Goal: Task Accomplishment & Management: Use online tool/utility

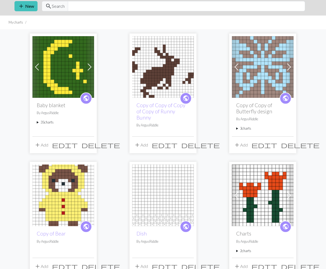
scroll to position [40, 0]
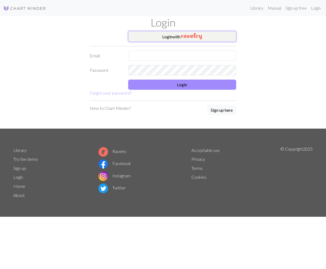
click at [207, 35] on button "Login with" at bounding box center [182, 36] width 108 height 11
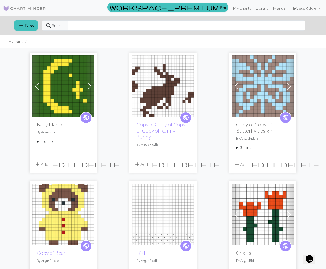
click at [44, 141] on summary "35 charts" at bounding box center [63, 141] width 53 height 5
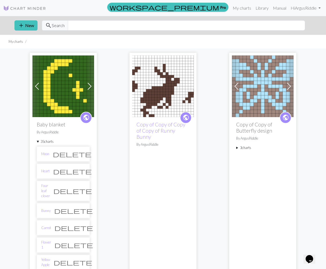
click at [85, 118] on span "public" at bounding box center [86, 117] width 7 height 8
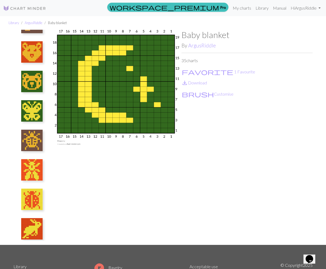
scroll to position [723, 0]
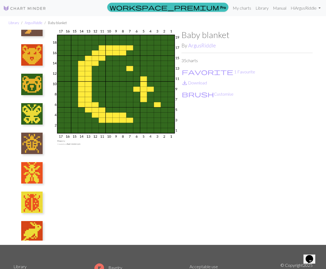
click at [28, 83] on img at bounding box center [31, 84] width 21 height 21
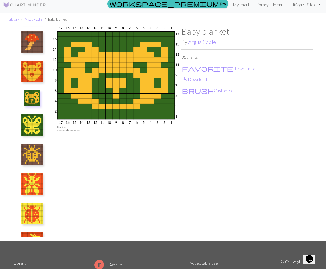
scroll to position [699, 0]
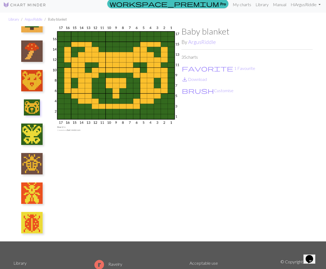
click at [32, 86] on img at bounding box center [31, 80] width 21 height 21
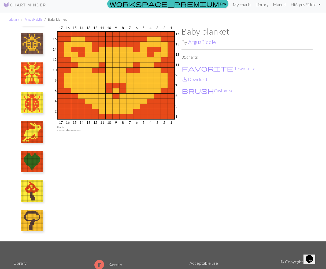
scroll to position [59, 0]
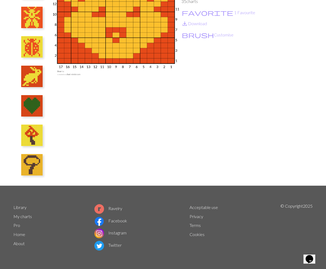
click at [25, 163] on img at bounding box center [31, 164] width 21 height 21
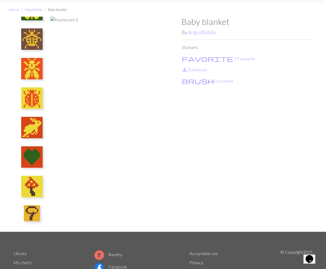
scroll to position [0, 0]
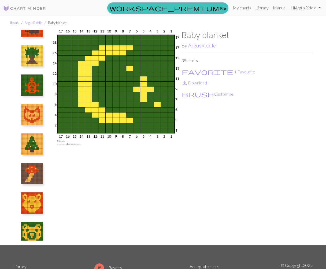
scroll to position [576, 0]
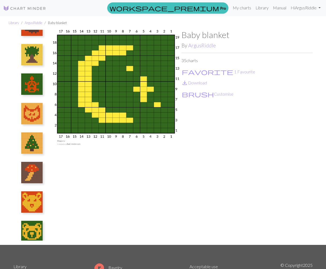
click at [35, 115] on img at bounding box center [31, 113] width 21 height 21
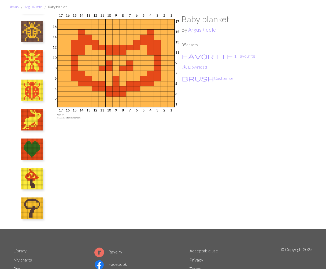
scroll to position [19, 0]
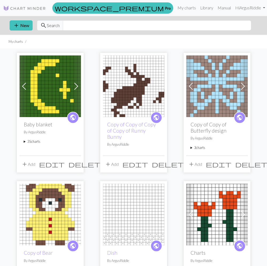
click at [32, 141] on summary "35 charts" at bounding box center [50, 141] width 53 height 5
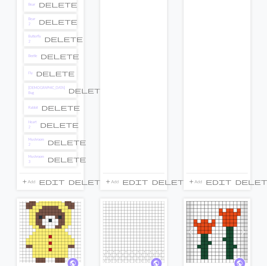
scroll to position [577, 0]
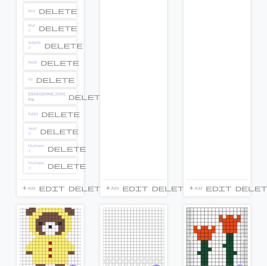
click at [37, 92] on link "[DEMOGRAPHIC_DATA] Bug" at bounding box center [46, 97] width 37 height 10
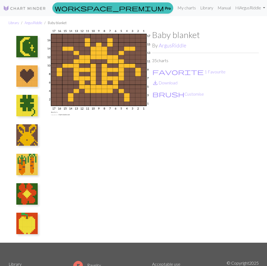
scroll to position [821, 0]
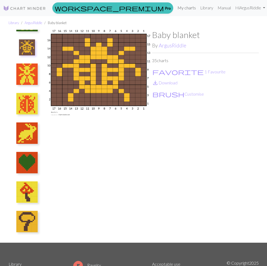
click at [182, 8] on link "My charts" at bounding box center [187, 7] width 23 height 11
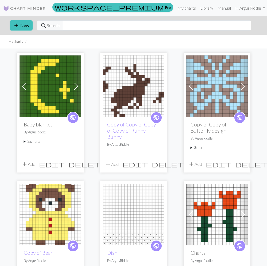
click at [38, 141] on summary "35 charts" at bounding box center [50, 141] width 53 height 5
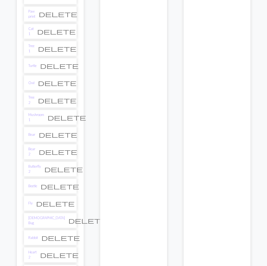
scroll to position [455, 0]
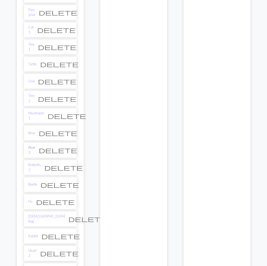
click at [35, 145] on link "Bear 2" at bounding box center [31, 150] width 7 height 10
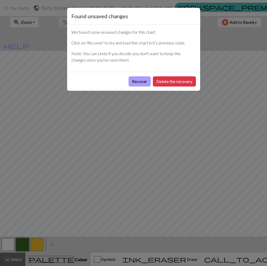
click at [139, 81] on button "Recover" at bounding box center [140, 81] width 22 height 10
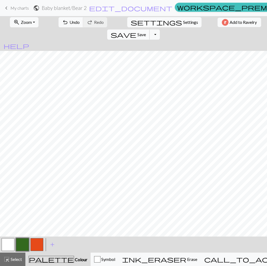
click at [150, 29] on button "save Save Save" at bounding box center [128, 34] width 43 height 10
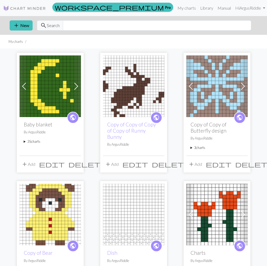
click at [34, 142] on summary "35 charts" at bounding box center [50, 141] width 53 height 5
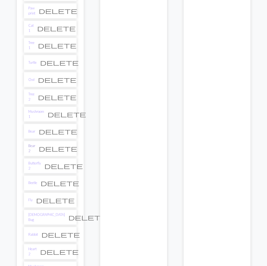
scroll to position [459, 0]
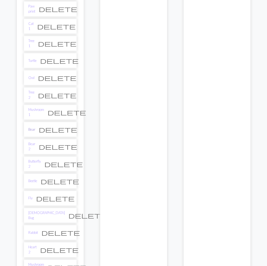
click at [33, 127] on link "Bear" at bounding box center [31, 129] width 7 height 5
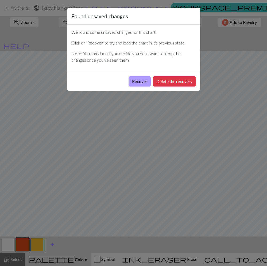
click at [141, 82] on button "Recover" at bounding box center [140, 81] width 22 height 10
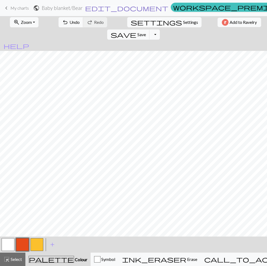
click at [117, 10] on span "edit_document" at bounding box center [127, 7] width 84 height 7
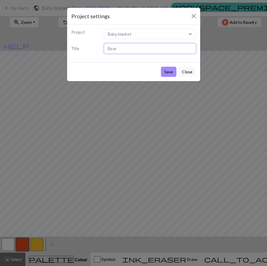
click at [107, 47] on input "Bear" at bounding box center [150, 48] width 92 height 10
type input "Polar Bear"
click at [168, 70] on button "Save" at bounding box center [169, 72] width 16 height 10
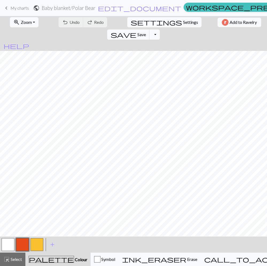
click at [33, 250] on button "button" at bounding box center [37, 244] width 13 height 13
click at [42, 245] on button "button" at bounding box center [37, 244] width 13 height 13
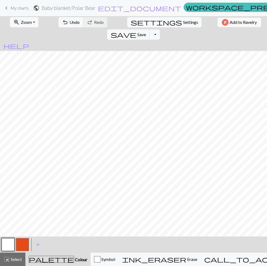
click at [13, 245] on button "button" at bounding box center [8, 244] width 13 height 13
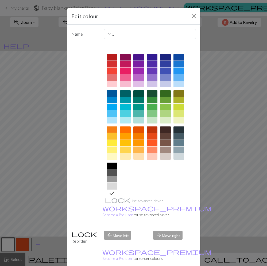
click at [114, 137] on div at bounding box center [112, 136] width 11 height 6
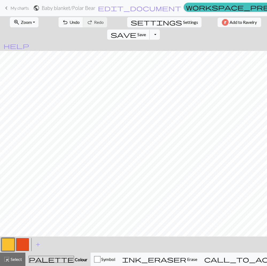
click at [146, 32] on span "Save" at bounding box center [142, 34] width 9 height 5
click at [184, 9] on div "Chart saved" at bounding box center [133, 10] width 267 height 21
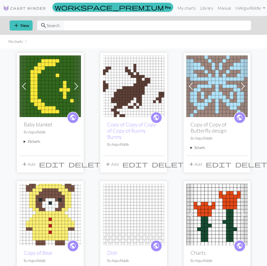
click at [39, 143] on summary "35 charts" at bounding box center [50, 141] width 53 height 5
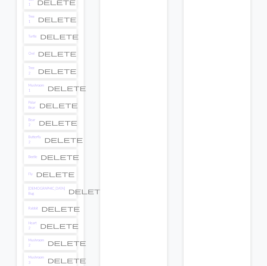
scroll to position [484, 0]
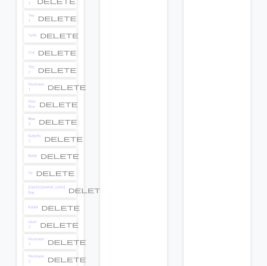
click at [34, 116] on link "Bear 2" at bounding box center [31, 121] width 7 height 10
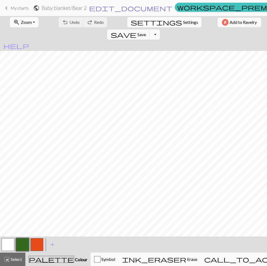
click at [118, 10] on span "edit_document" at bounding box center [131, 7] width 84 height 7
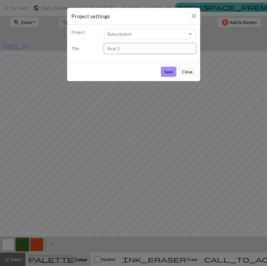
click at [123, 49] on input "Bear 2" at bounding box center [150, 48] width 92 height 10
drag, startPoint x: 128, startPoint y: 48, endPoint x: 102, endPoint y: 48, distance: 25.7
click at [102, 48] on div "Bear 2" at bounding box center [150, 48] width 99 height 10
click at [109, 50] on input "Bear 2" at bounding box center [150, 48] width 92 height 10
click at [126, 48] on input "Bear 2" at bounding box center [150, 48] width 92 height 10
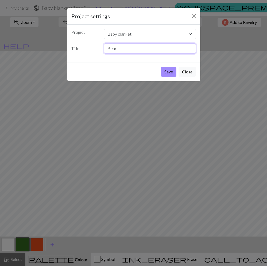
click at [107, 49] on input "Bear" at bounding box center [150, 48] width 92 height 10
type input "Grizzly Bear"
click at [170, 71] on button "Save" at bounding box center [169, 72] width 16 height 10
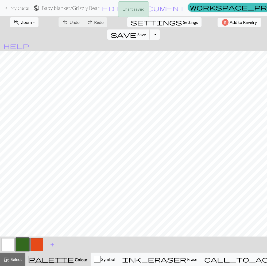
click at [146, 32] on span "Save" at bounding box center [142, 34] width 9 height 5
click at [183, 9] on div "Chart saved" at bounding box center [133, 10] width 267 height 21
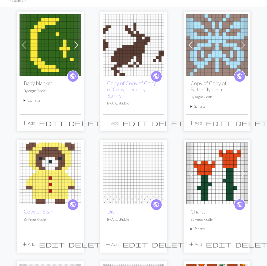
click at [36, 100] on summary "35 charts" at bounding box center [50, 100] width 53 height 5
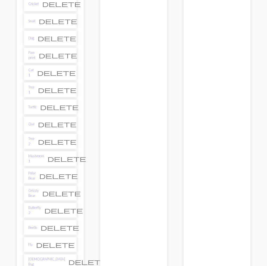
scroll to position [411, 0]
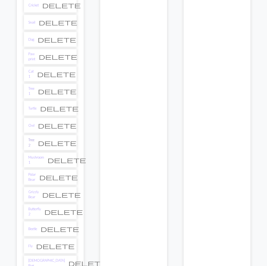
click at [35, 137] on link "Tree 2" at bounding box center [31, 142] width 6 height 10
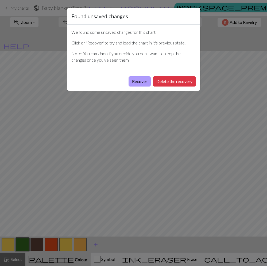
click at [135, 82] on button "Recover" at bounding box center [140, 81] width 22 height 10
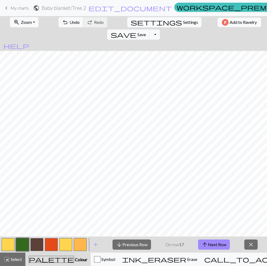
click at [256, 245] on button "close" at bounding box center [251, 244] width 13 height 10
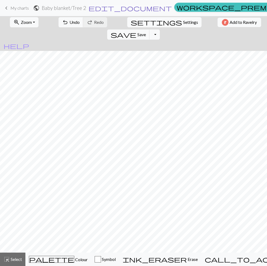
click at [116, 8] on span "edit_document" at bounding box center [131, 7] width 84 height 7
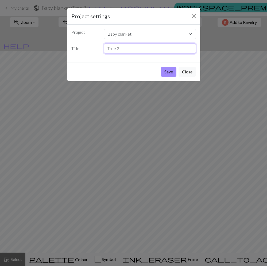
drag, startPoint x: 129, startPoint y: 48, endPoint x: 95, endPoint y: 48, distance: 33.5
click at [77, 48] on div "Title Tree 2" at bounding box center [133, 48] width 131 height 10
type input "Christmas Tree"
click at [164, 70] on button "Save" at bounding box center [169, 72] width 16 height 10
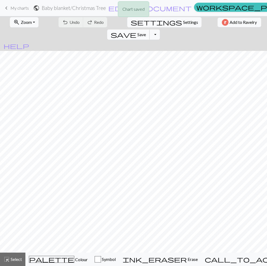
click at [146, 32] on span "Save" at bounding box center [142, 34] width 9 height 5
click at [180, 8] on div "Chart saved" at bounding box center [133, 10] width 267 height 21
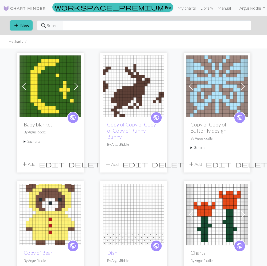
click at [35, 143] on summary "35 charts" at bounding box center [50, 141] width 53 height 5
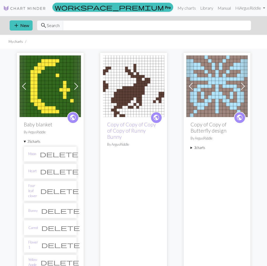
click at [75, 117] on span "public" at bounding box center [73, 117] width 7 height 8
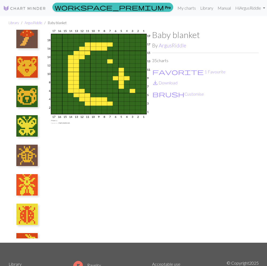
scroll to position [821, 0]
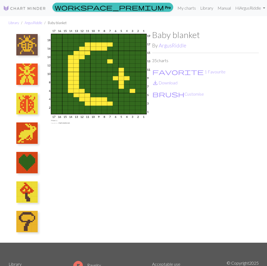
click at [26, 46] on img at bounding box center [26, 44] width 21 height 21
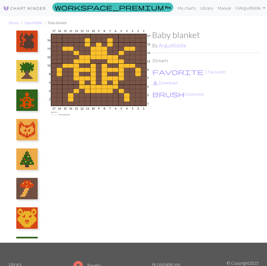
scroll to position [563, 0]
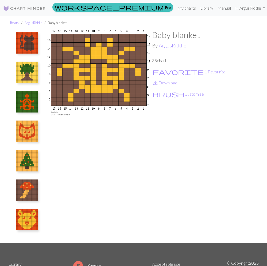
click at [27, 94] on img at bounding box center [26, 101] width 21 height 21
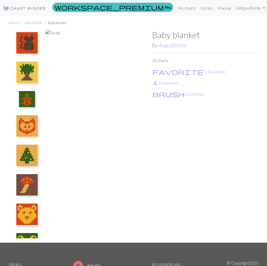
drag, startPoint x: 34, startPoint y: 77, endPoint x: 30, endPoint y: 90, distance: 14.6
click at [34, 77] on img at bounding box center [26, 72] width 21 height 21
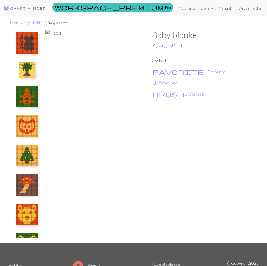
click at [29, 97] on img at bounding box center [26, 96] width 21 height 21
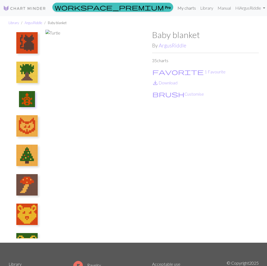
click at [187, 8] on link "My charts" at bounding box center [187, 8] width 23 height 11
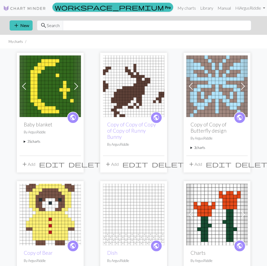
click at [32, 141] on summary "35 charts" at bounding box center [50, 141] width 53 height 5
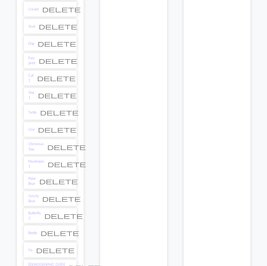
scroll to position [411, 0]
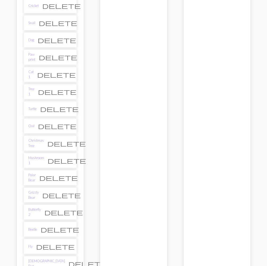
click at [45, 105] on li "Turtle delete" at bounding box center [50, 108] width 53 height 15
click at [31, 106] on link "Turtle" at bounding box center [32, 108] width 8 height 5
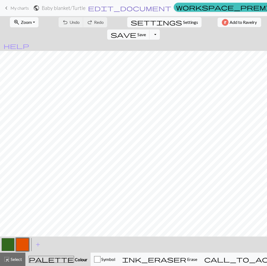
click at [121, 9] on span "edit_document" at bounding box center [130, 7] width 84 height 7
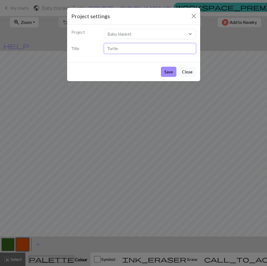
click at [106, 49] on input "Turtle" at bounding box center [150, 48] width 92 height 10
type input "Box Turtle"
click at [167, 71] on button "Save" at bounding box center [169, 72] width 16 height 10
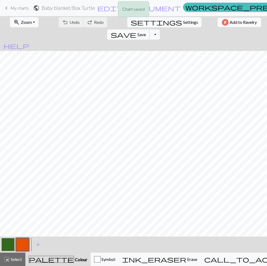
click at [146, 32] on span "Save" at bounding box center [142, 34] width 9 height 5
click at [183, 9] on div "Chart saved" at bounding box center [133, 10] width 267 height 21
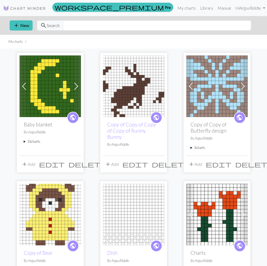
click at [39, 139] on summary "35 charts" at bounding box center [50, 141] width 53 height 5
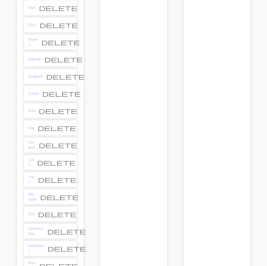
scroll to position [330, 0]
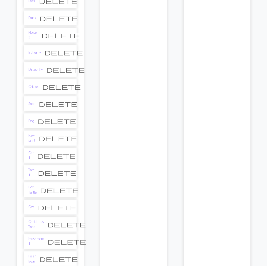
drag, startPoint x: 36, startPoint y: 196, endPoint x: 33, endPoint y: 198, distance: 3.4
click at [36, 199] on li "Owl delete" at bounding box center [50, 206] width 53 height 15
click at [30, 204] on link "Owl" at bounding box center [31, 206] width 6 height 5
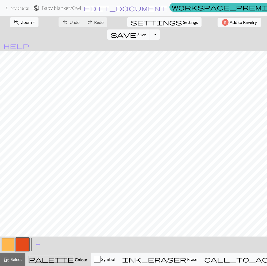
click at [116, 8] on span "edit_document" at bounding box center [126, 7] width 84 height 7
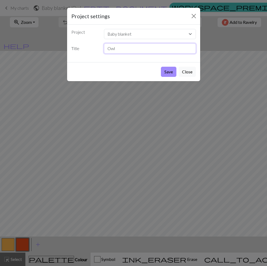
click at [108, 50] on input "Owl" at bounding box center [150, 48] width 92 height 10
type input "Screech Owl"
click at [166, 73] on button "Save" at bounding box center [169, 72] width 16 height 10
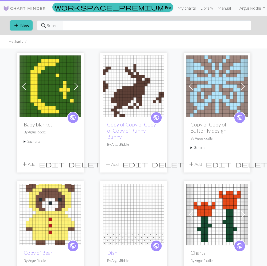
scroll to position [1, 0]
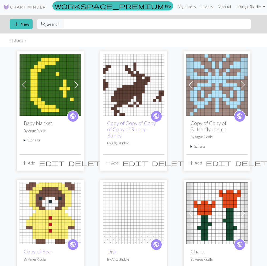
click at [36, 142] on summary "35 charts" at bounding box center [50, 140] width 53 height 5
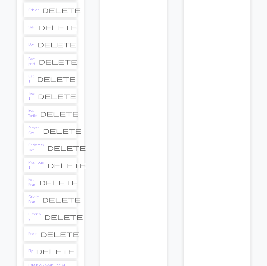
scroll to position [408, 0]
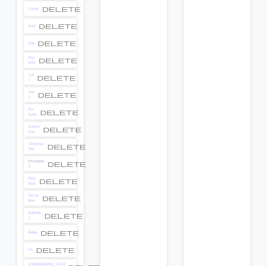
click at [42, 158] on link "Mushroom 1" at bounding box center [36, 163] width 16 height 10
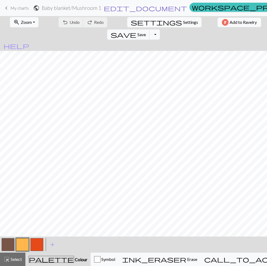
click at [124, 8] on span "edit_document" at bounding box center [146, 7] width 84 height 7
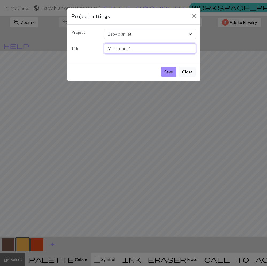
click at [137, 47] on input "Mushroom 1" at bounding box center [150, 48] width 92 height 10
click at [109, 49] on input "Mushroom" at bounding box center [150, 48] width 92 height 10
type input "Amanita Mushroom"
click at [168, 72] on button "Save" at bounding box center [169, 72] width 16 height 10
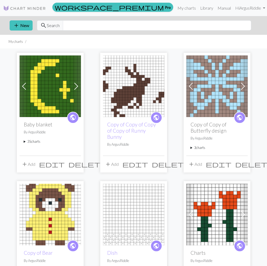
click at [35, 142] on summary "35 charts" at bounding box center [50, 141] width 53 height 5
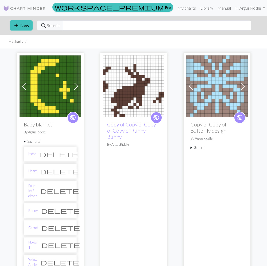
click at [35, 142] on summary "35 charts" at bounding box center [50, 141] width 53 height 5
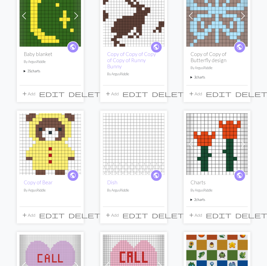
click at [31, 72] on summary "35 charts" at bounding box center [50, 71] width 53 height 5
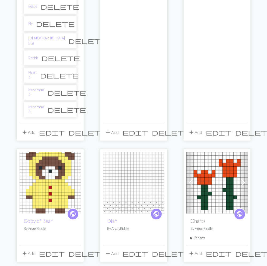
scroll to position [639, 0]
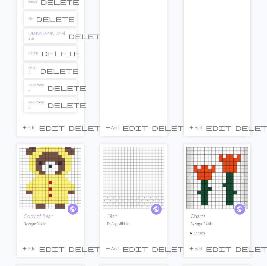
click at [40, 100] on link "Mushroom 3" at bounding box center [36, 105] width 16 height 10
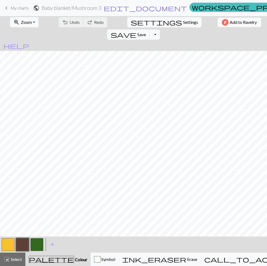
click at [128, 8] on span "edit_document" at bounding box center [146, 7] width 84 height 7
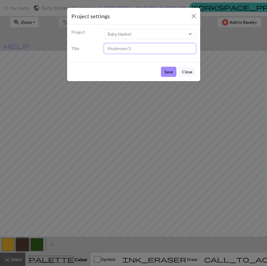
drag, startPoint x: 136, startPoint y: 50, endPoint x: 98, endPoint y: 49, distance: 37.8
click at [98, 49] on div "Title Mushroom 3" at bounding box center [133, 48] width 131 height 10
type input "Z"
type input "Common Brown Mushroom"
click at [172, 73] on button "Save" at bounding box center [169, 72] width 16 height 10
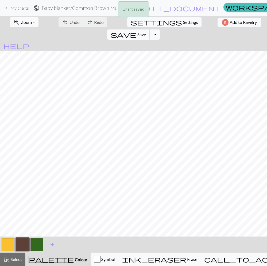
click at [137, 31] on span "save" at bounding box center [124, 34] width 26 height 7
click at [182, 8] on div "Chart saved" at bounding box center [133, 10] width 267 height 21
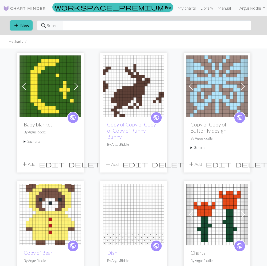
click at [36, 143] on summary "35 charts" at bounding box center [50, 141] width 53 height 5
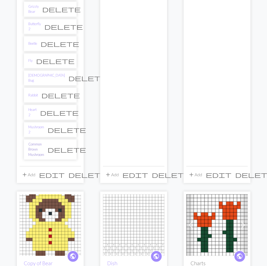
scroll to position [594, 0]
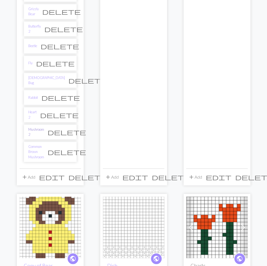
click at [39, 127] on link "Mushroom 2" at bounding box center [36, 132] width 16 height 10
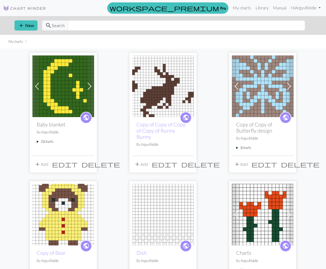
click at [43, 141] on summary "35 charts" at bounding box center [63, 141] width 53 height 5
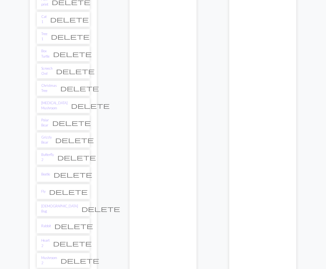
scroll to position [466, 0]
click at [48, 101] on link "Amanita Mushroom" at bounding box center [54, 106] width 26 height 10
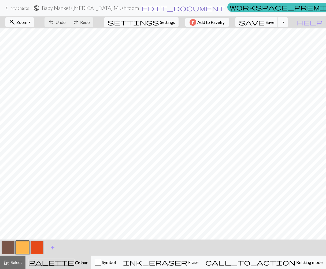
click at [164, 9] on span "edit_document" at bounding box center [183, 7] width 84 height 7
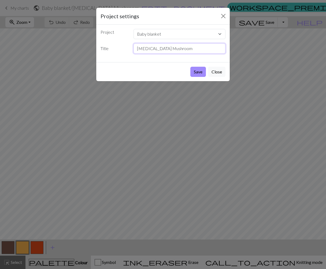
drag, startPoint x: 154, startPoint y: 49, endPoint x: 163, endPoint y: 56, distance: 11.1
click at [154, 49] on input "Amanita Mushroom" at bounding box center [179, 48] width 92 height 10
click at [156, 50] on input "Amanita Mushroom" at bounding box center [179, 48] width 92 height 10
click at [153, 49] on input "Amanita Mushroom" at bounding box center [179, 48] width 92 height 10
type input "[MEDICAL_DATA] Muscaria Mushroom"
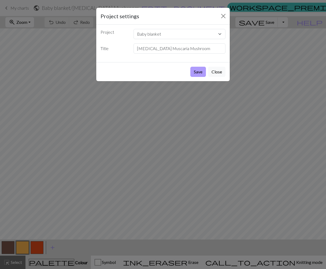
click at [201, 73] on button "Save" at bounding box center [198, 72] width 16 height 10
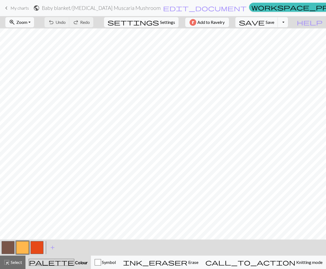
click at [22, 9] on span "My charts" at bounding box center [19, 7] width 18 height 5
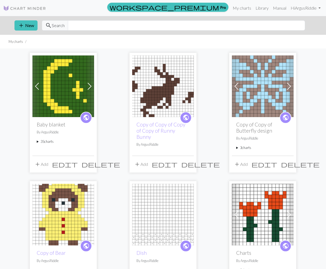
click at [46, 141] on summary "35 charts" at bounding box center [63, 141] width 53 height 5
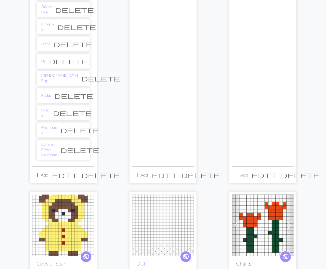
scroll to position [602, 0]
click at [54, 124] on link "Mushroom 2" at bounding box center [49, 129] width 16 height 10
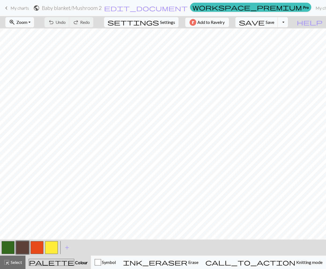
click at [39, 247] on button "button" at bounding box center [37, 247] width 13 height 13
click at [34, 249] on button "button" at bounding box center [37, 247] width 13 height 13
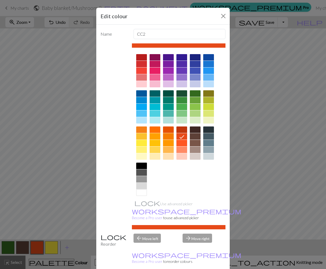
click at [194, 95] on div at bounding box center [195, 93] width 11 height 6
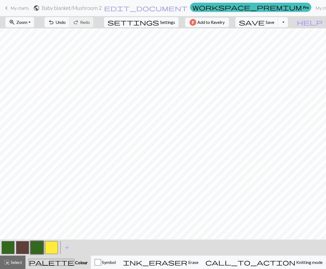
click at [22, 246] on button "button" at bounding box center [22, 247] width 13 height 13
click at [24, 248] on button "button" at bounding box center [22, 247] width 13 height 13
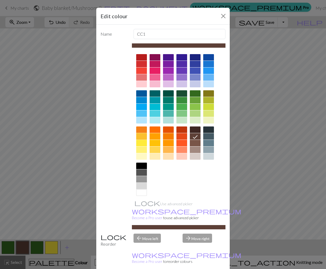
drag, startPoint x: 144, startPoint y: 137, endPoint x: 163, endPoint y: 163, distance: 32.2
click at [144, 137] on div at bounding box center [141, 136] width 11 height 6
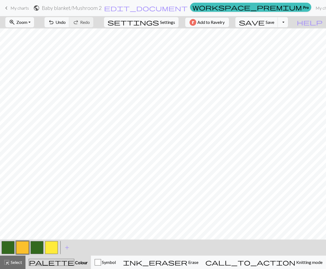
click at [24, 246] on button "button" at bounding box center [22, 247] width 13 height 13
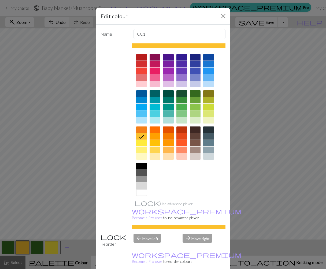
click at [199, 137] on div at bounding box center [195, 136] width 11 height 6
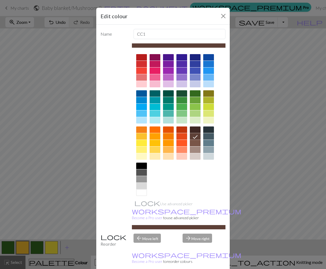
click at [197, 144] on div at bounding box center [195, 143] width 11 height 6
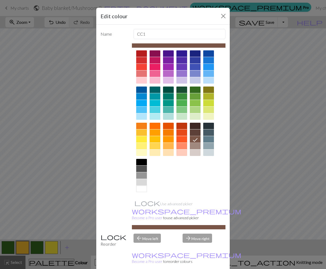
click at [191, 132] on div at bounding box center [195, 132] width 11 height 6
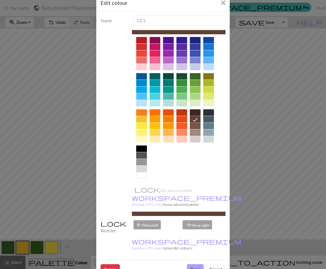
click at [192, 264] on button "Done" at bounding box center [195, 269] width 17 height 10
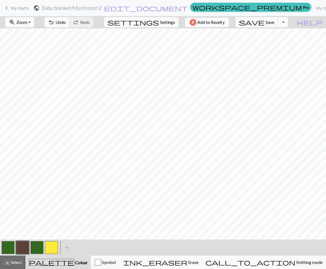
click at [54, 20] on span "undo" at bounding box center [51, 21] width 6 height 7
click at [52, 249] on button "button" at bounding box center [51, 247] width 13 height 13
click at [52, 248] on button "button" at bounding box center [51, 247] width 13 height 13
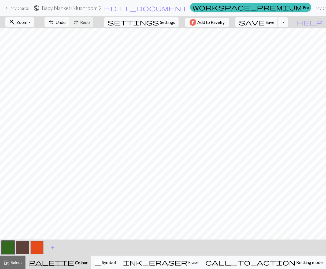
click at [12, 246] on button "button" at bounding box center [8, 247] width 13 height 13
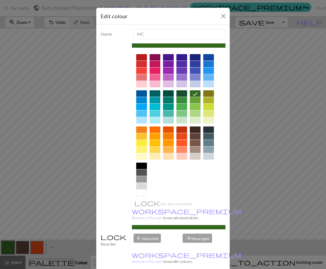
drag, startPoint x: 216, startPoint y: 264, endPoint x: 209, endPoint y: 263, distance: 7.0
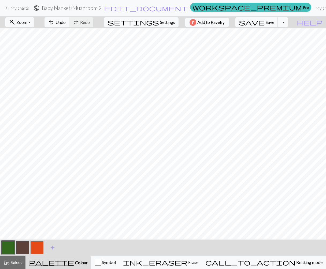
click at [22, 244] on button "button" at bounding box center [22, 247] width 13 height 13
click at [24, 249] on button "button" at bounding box center [22, 247] width 13 height 13
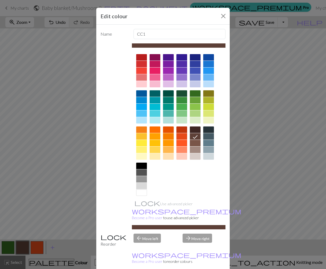
click at [145, 143] on div at bounding box center [141, 143] width 11 height 6
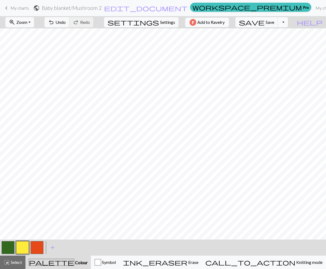
click at [40, 248] on button "button" at bounding box center [37, 247] width 13 height 13
click at [39, 250] on button "button" at bounding box center [37, 247] width 13 height 13
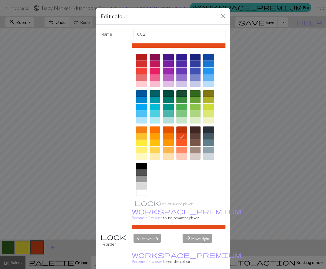
click at [197, 144] on div at bounding box center [195, 143] width 11 height 6
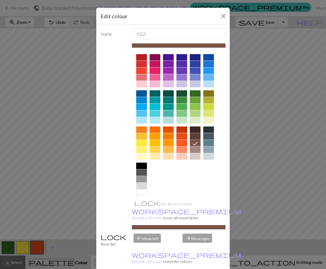
click at [196, 139] on div at bounding box center [195, 136] width 11 height 6
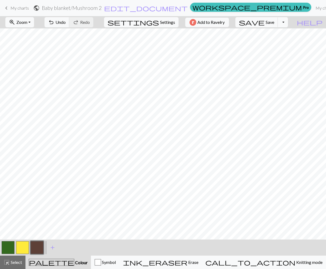
click at [34, 247] on button "button" at bounding box center [37, 247] width 13 height 13
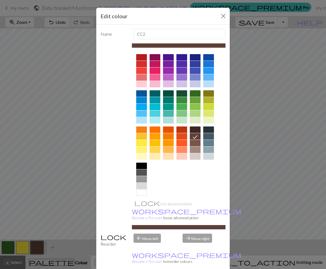
click at [180, 139] on div at bounding box center [181, 136] width 11 height 6
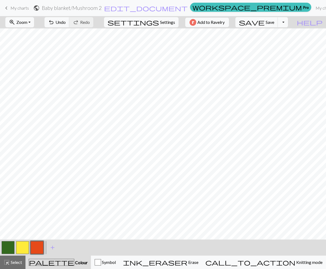
click at [38, 249] on button "button" at bounding box center [37, 247] width 13 height 13
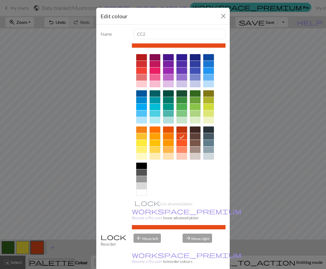
scroll to position [4, 0]
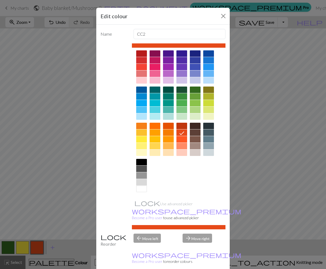
click at [135, 130] on div at bounding box center [179, 121] width 94 height 150
click at [137, 132] on div at bounding box center [141, 132] width 11 height 6
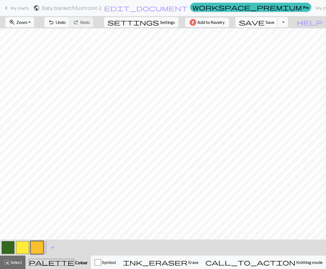
click at [277, 25] on button "save Save Save" at bounding box center [256, 22] width 43 height 10
click at [288, 22] on button "Toggle Dropdown" at bounding box center [282, 22] width 10 height 10
click at [280, 35] on button "file_copy Save a copy" at bounding box center [243, 34] width 88 height 9
click at [7, 246] on button "button" at bounding box center [8, 247] width 13 height 13
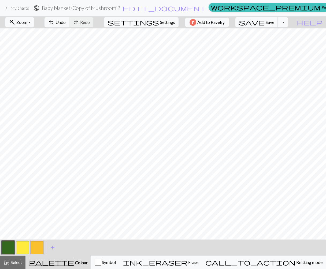
click at [7, 246] on button "button" at bounding box center [8, 247] width 13 height 13
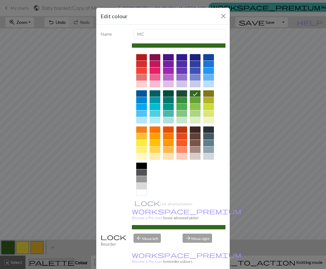
click at [181, 135] on div at bounding box center [181, 136] width 11 height 6
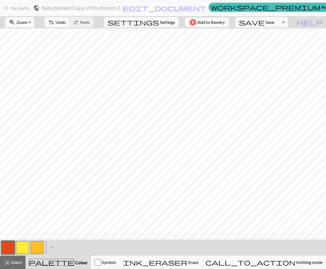
click at [40, 244] on button "button" at bounding box center [37, 247] width 13 height 13
click at [9, 244] on button "button" at bounding box center [8, 247] width 13 height 13
click at [39, 247] on button "button" at bounding box center [37, 247] width 13 height 13
click at [12, 245] on button "button" at bounding box center [8, 247] width 13 height 13
drag, startPoint x: 40, startPoint y: 250, endPoint x: 33, endPoint y: 249, distance: 7.0
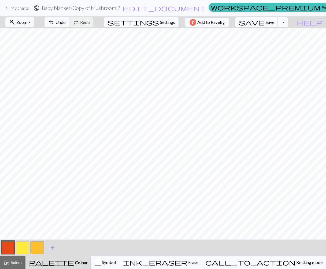
click at [40, 249] on button "button" at bounding box center [37, 247] width 13 height 13
click at [9, 248] on button "button" at bounding box center [8, 247] width 13 height 13
click at [28, 249] on button "button" at bounding box center [22, 247] width 13 height 13
click at [34, 248] on button "button" at bounding box center [37, 247] width 13 height 13
click at [36, 251] on button "button" at bounding box center [37, 247] width 13 height 13
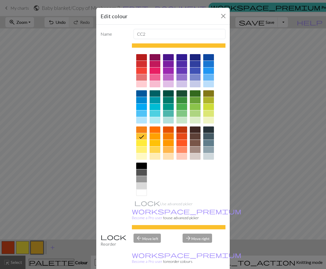
drag, startPoint x: 196, startPoint y: 136, endPoint x: 203, endPoint y: 155, distance: 20.5
click at [197, 137] on div at bounding box center [195, 136] width 11 height 6
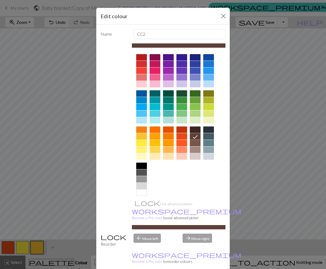
scroll to position [4, 0]
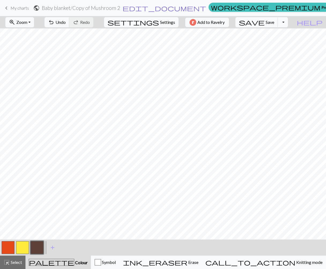
click at [164, 8] on span "edit_document" at bounding box center [164, 7] width 84 height 7
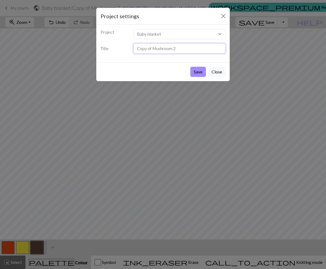
drag, startPoint x: 184, startPoint y: 50, endPoint x: 135, endPoint y: 50, distance: 49.0
click at [135, 50] on input "Copy of Mushroom 2" at bounding box center [179, 48] width 92 height 10
type input "[PERSON_NAME] Mushroom"
drag, startPoint x: 196, startPoint y: 70, endPoint x: 200, endPoint y: 71, distance: 4.4
click at [196, 70] on button "Save" at bounding box center [198, 72] width 16 height 10
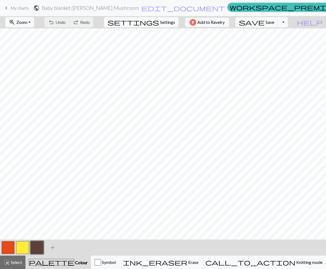
click at [54, 247] on span "add" at bounding box center [52, 247] width 6 height 7
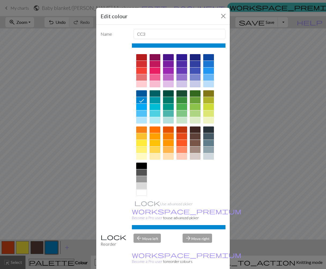
click at [139, 138] on div at bounding box center [141, 136] width 11 height 6
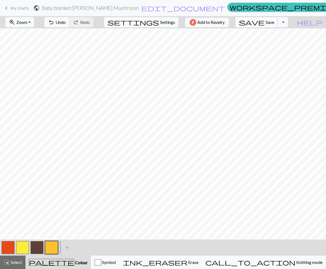
click at [264, 21] on span "save" at bounding box center [252, 21] width 26 height 7
click at [24, 242] on button "button" at bounding box center [22, 247] width 13 height 13
click at [55, 246] on button "button" at bounding box center [51, 247] width 13 height 13
click at [16, 247] on button "button" at bounding box center [22, 247] width 13 height 13
click at [23, 249] on button "button" at bounding box center [22, 247] width 13 height 13
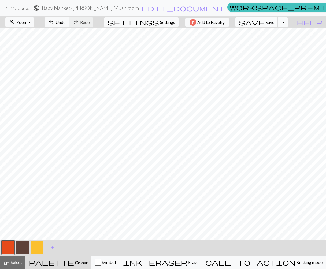
click at [274, 20] on span "Save" at bounding box center [269, 22] width 9 height 5
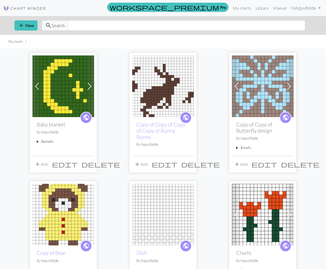
click at [50, 141] on summary "36 charts" at bounding box center [63, 141] width 53 height 5
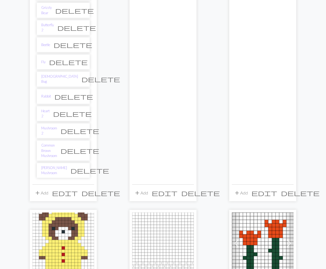
scroll to position [600, 0]
click at [56, 126] on link "Mushroom 2" at bounding box center [49, 131] width 16 height 10
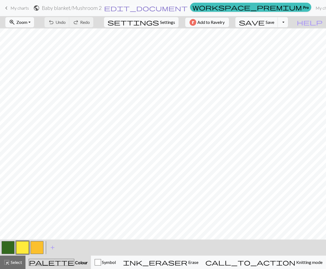
click at [156, 8] on span "edit_document" at bounding box center [146, 7] width 84 height 7
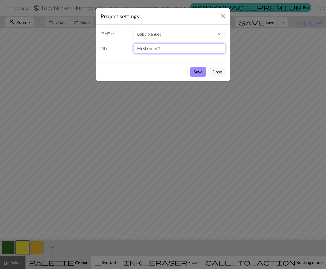
drag, startPoint x: 163, startPoint y: 50, endPoint x: 122, endPoint y: 49, distance: 41.5
click at [122, 49] on div "Title Mushroom 2" at bounding box center [162, 48] width 131 height 10
click at [190, 67] on button "Save" at bounding box center [198, 72] width 16 height 10
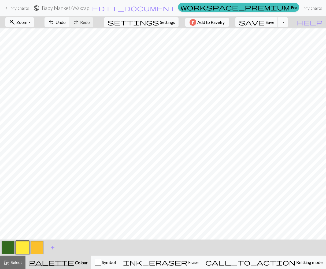
type input "Waxcap u"
click at [137, 11] on div "Chart saved" at bounding box center [163, 10] width 326 height 21
click at [147, 7] on span "edit_document" at bounding box center [134, 7] width 84 height 7
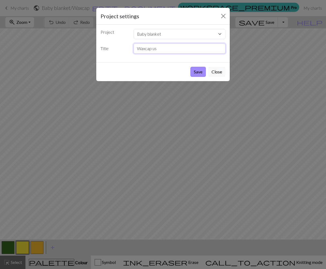
click at [168, 50] on input "Waxcap us" at bounding box center [179, 48] width 92 height 10
type input "Waxcap Mushroom"
click at [196, 72] on button "Save" at bounding box center [198, 72] width 16 height 10
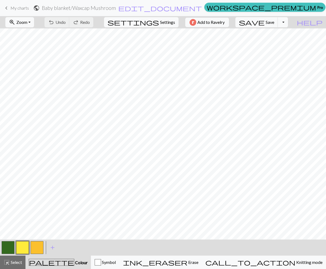
click at [7, 246] on button "button" at bounding box center [8, 247] width 13 height 13
click at [274, 24] on span "Save" at bounding box center [269, 22] width 9 height 5
click at [40, 248] on button "button" at bounding box center [37, 247] width 13 height 13
drag, startPoint x: 9, startPoint y: 248, endPoint x: 24, endPoint y: 241, distance: 16.0
click at [9, 248] on button "button" at bounding box center [8, 247] width 13 height 13
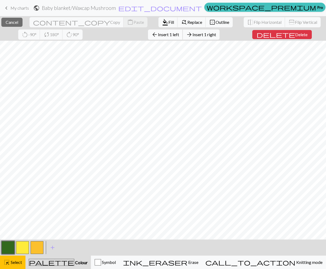
click at [158, 35] on span "Insert 1 left" at bounding box center [168, 34] width 21 height 5
click at [295, 32] on span "Delete" at bounding box center [301, 34] width 12 height 5
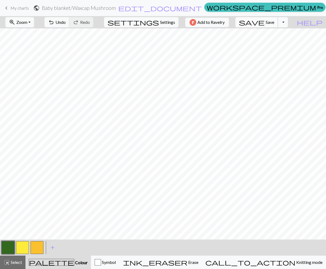
click at [264, 24] on span "save" at bounding box center [252, 21] width 26 height 7
click at [288, 24] on button "Toggle Dropdown" at bounding box center [282, 22] width 10 height 10
click at [279, 43] on button "save_alt Download" at bounding box center [243, 42] width 88 height 9
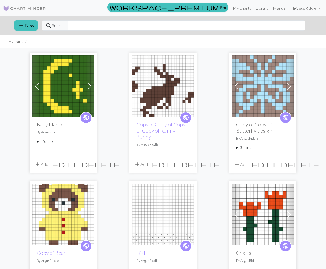
click at [50, 139] on summary "36 charts" at bounding box center [63, 141] width 53 height 5
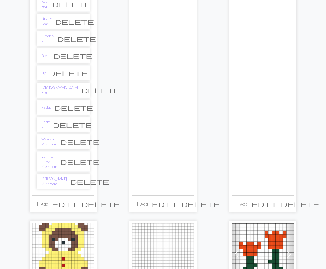
scroll to position [590, 0]
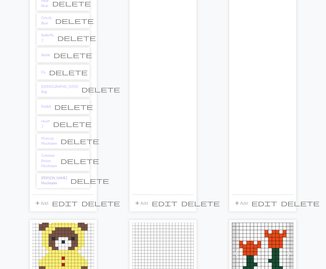
click at [48, 175] on link "[PERSON_NAME] Mushroom" at bounding box center [54, 180] width 26 height 10
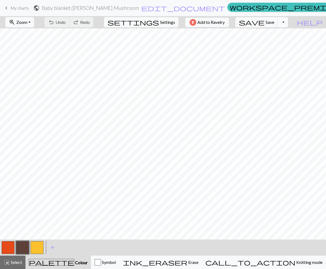
click at [288, 25] on button "Toggle Dropdown" at bounding box center [282, 22] width 10 height 10
click at [285, 41] on button "save_alt Download" at bounding box center [243, 42] width 88 height 9
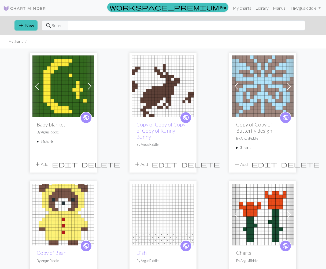
click at [48, 138] on div "public Baby blanket By ArgusRiddle 36 charts Moon delete Heart delete Four leaf…" at bounding box center [63, 136] width 62 height 39
click at [47, 140] on summary "36 charts" at bounding box center [63, 141] width 53 height 5
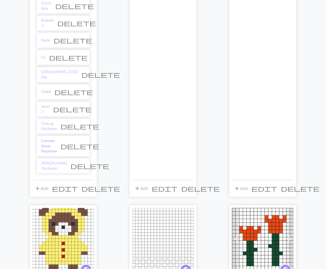
scroll to position [607, 0]
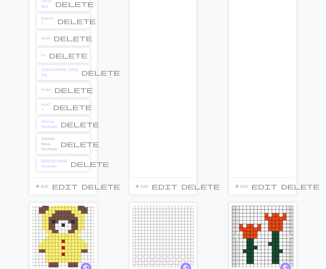
click at [57, 136] on link "Common Brown Mushroom" at bounding box center [49, 144] width 16 height 16
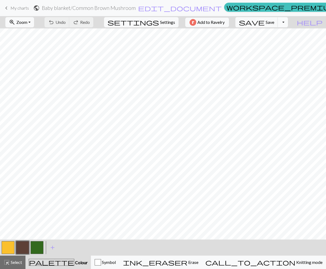
click at [288, 19] on button "Toggle Dropdown" at bounding box center [282, 22] width 10 height 10
click at [281, 42] on button "save_alt Download" at bounding box center [243, 42] width 88 height 9
click at [274, 22] on span "Save" at bounding box center [269, 22] width 9 height 5
click at [244, 6] on div "Chart saved" at bounding box center [163, 10] width 326 height 21
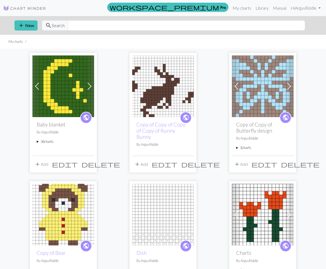
click at [47, 141] on summary "36 charts" at bounding box center [63, 141] width 53 height 5
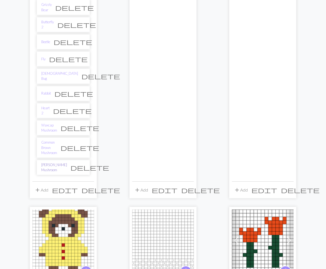
scroll to position [607, 0]
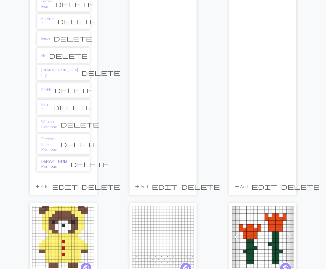
click at [57, 159] on link "[PERSON_NAME] Mushroom" at bounding box center [54, 164] width 26 height 10
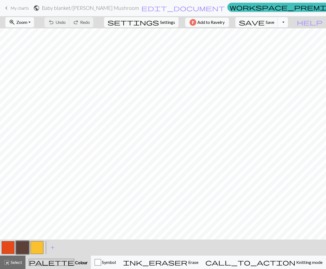
click at [288, 24] on button "Toggle Dropdown" at bounding box center [282, 22] width 10 height 10
click at [280, 43] on button "save_alt Download" at bounding box center [243, 42] width 88 height 9
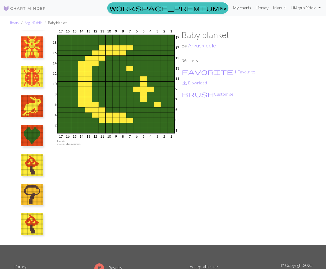
click at [235, 10] on link "My charts" at bounding box center [241, 7] width 23 height 11
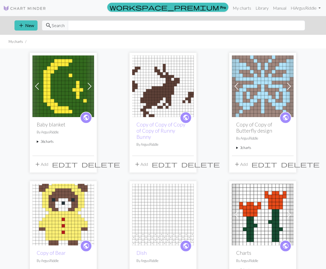
click at [52, 140] on summary "36 charts" at bounding box center [63, 141] width 53 height 5
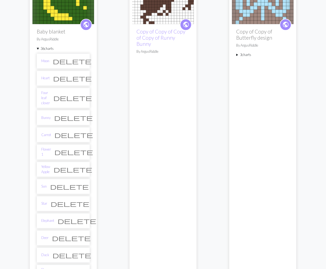
scroll to position [94, 0]
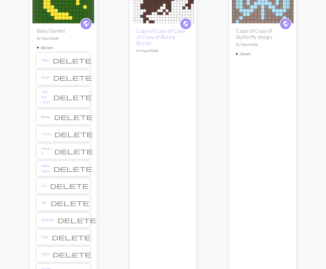
click at [48, 114] on link "Bunny" at bounding box center [45, 116] width 9 height 5
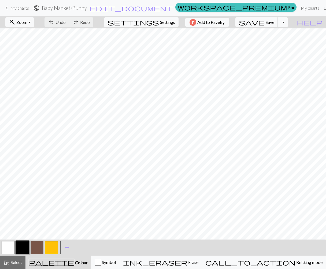
click at [49, 248] on button "button" at bounding box center [51, 247] width 13 height 13
click at [52, 248] on button "button" at bounding box center [51, 247] width 13 height 13
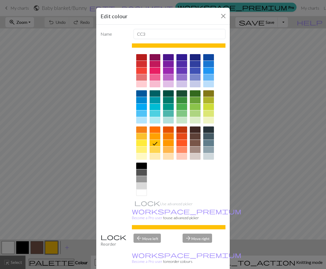
scroll to position [4, 0]
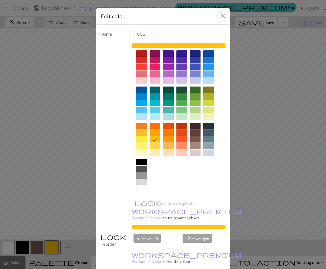
click at [147, 134] on div at bounding box center [179, 121] width 94 height 150
click at [142, 133] on div at bounding box center [141, 132] width 11 height 6
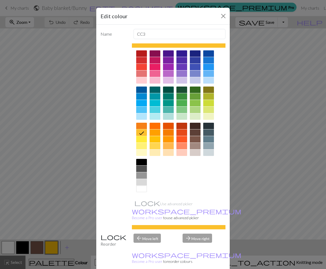
scroll to position [3, 0]
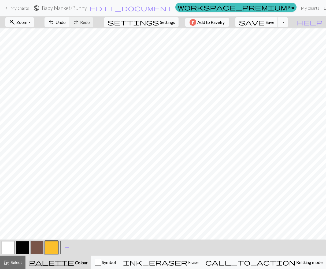
click at [264, 21] on span "save" at bounding box center [252, 21] width 26 height 7
click at [298, 8] on link "My charts" at bounding box center [309, 8] width 23 height 11
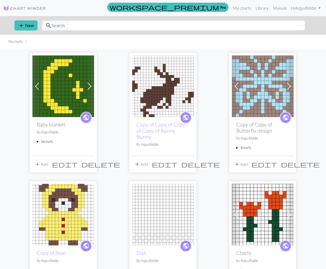
click at [46, 142] on summary "36 charts" at bounding box center [63, 141] width 53 height 5
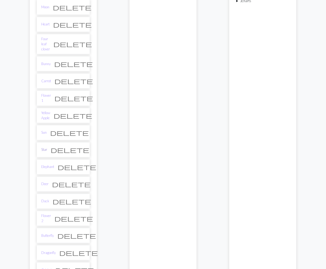
scroll to position [153, 0]
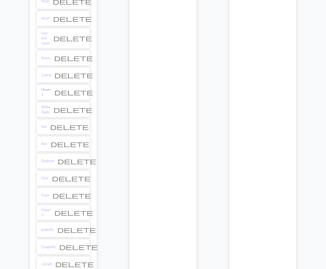
click at [44, 87] on link "Flower 1" at bounding box center [46, 92] width 10 height 10
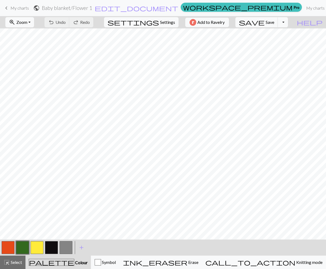
click at [2, 250] on button "button" at bounding box center [8, 247] width 13 height 13
click at [3, 250] on button "button" at bounding box center [8, 247] width 13 height 13
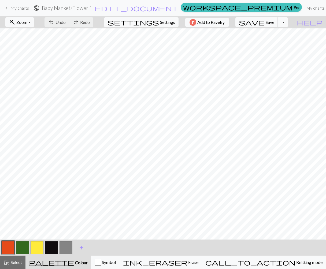
click at [34, 250] on button "button" at bounding box center [37, 247] width 13 height 13
click at [24, 250] on button "button" at bounding box center [22, 247] width 13 height 13
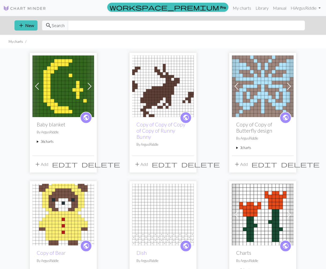
click at [88, 119] on span "public" at bounding box center [86, 117] width 7 height 8
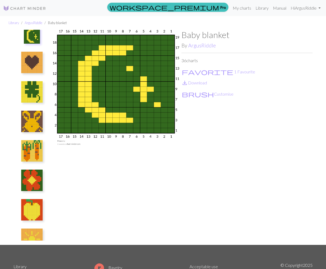
scroll to position [9, 0]
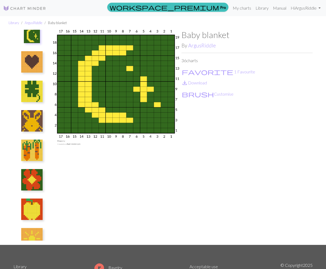
click at [31, 123] on img at bounding box center [31, 120] width 21 height 21
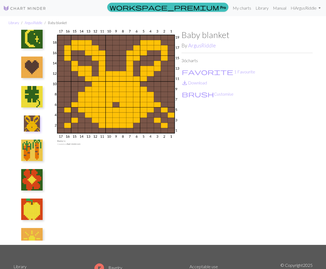
click at [33, 142] on img at bounding box center [31, 149] width 21 height 21
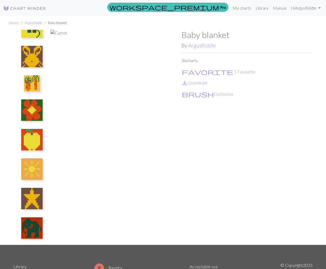
scroll to position [79, 0]
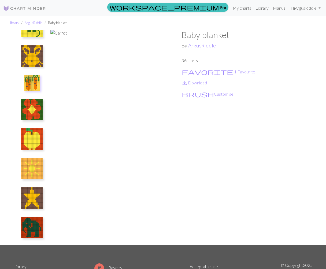
click at [36, 145] on img at bounding box center [31, 138] width 21 height 21
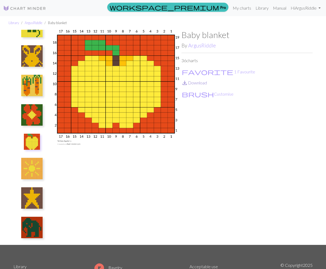
click at [196, 84] on link "save_alt Download" at bounding box center [193, 82] width 25 height 5
click at [34, 173] on img at bounding box center [31, 168] width 21 height 21
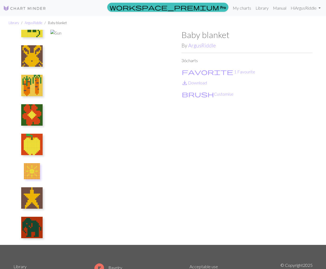
click at [29, 204] on img at bounding box center [31, 197] width 21 height 21
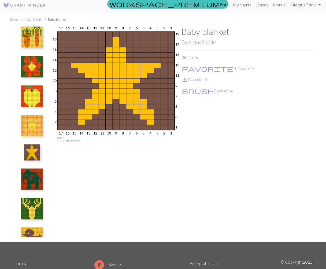
scroll to position [124, 0]
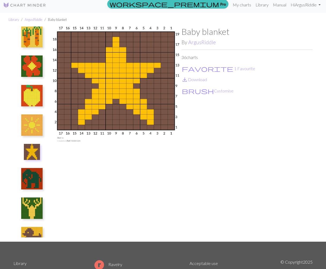
click at [36, 183] on img at bounding box center [31, 178] width 21 height 21
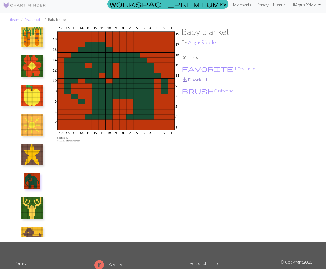
click at [200, 79] on link "save_alt Download" at bounding box center [193, 79] width 25 height 5
click at [43, 202] on button at bounding box center [32, 207] width 28 height 25
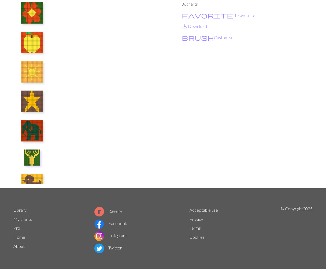
scroll to position [59, 0]
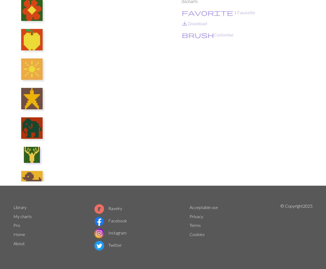
click at [74, 144] on img at bounding box center [115, 78] width 131 height 215
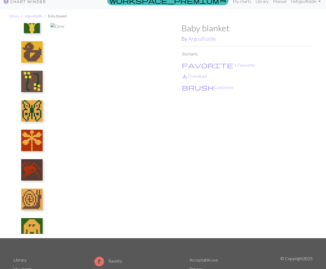
scroll to position [0, 0]
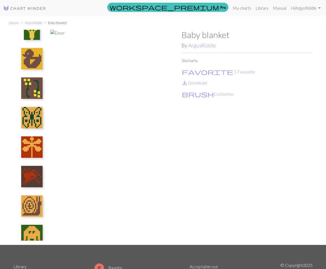
click at [23, 59] on img at bounding box center [31, 58] width 21 height 21
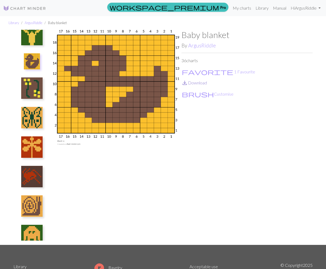
click at [202, 82] on link "save_alt Download" at bounding box center [193, 82] width 25 height 5
click at [36, 87] on img at bounding box center [31, 87] width 21 height 21
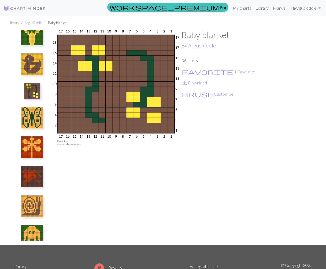
click at [200, 86] on div "Baby blanket By ArgusRiddle 36 charts favorite 1 Favourite save_alt Download br…" at bounding box center [246, 137] width 131 height 215
click at [199, 83] on link "save_alt Download" at bounding box center [193, 82] width 25 height 5
click at [38, 145] on img at bounding box center [31, 146] width 21 height 21
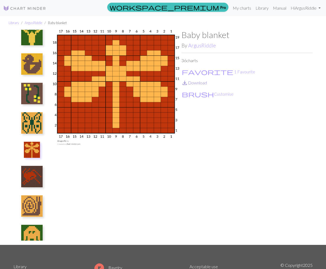
click at [193, 83] on link "save_alt Download" at bounding box center [193, 82] width 25 height 5
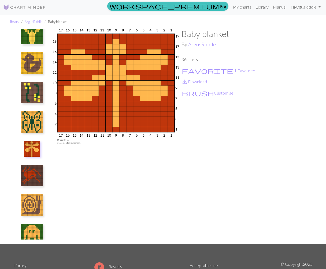
click at [32, 174] on img at bounding box center [31, 175] width 21 height 21
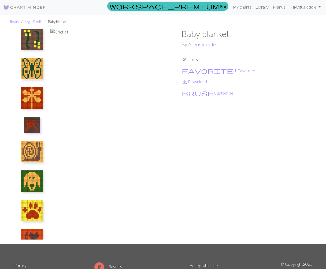
scroll to position [375, 0]
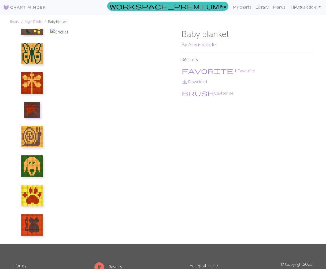
click at [35, 148] on button at bounding box center [32, 136] width 28 height 25
click at [35, 118] on img at bounding box center [31, 112] width 21 height 21
click at [31, 135] on img at bounding box center [31, 136] width 21 height 21
click at [36, 161] on img at bounding box center [31, 165] width 21 height 21
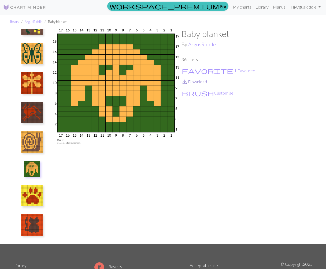
click at [199, 83] on link "save_alt Download" at bounding box center [193, 81] width 25 height 5
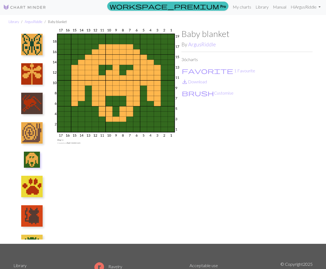
scroll to position [386, 0]
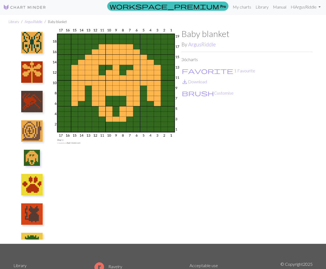
click at [35, 186] on img at bounding box center [31, 184] width 21 height 21
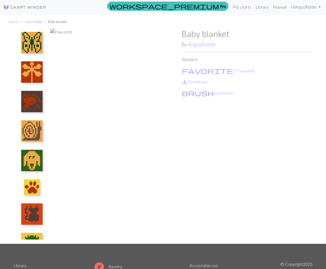
click at [41, 206] on img at bounding box center [31, 213] width 21 height 21
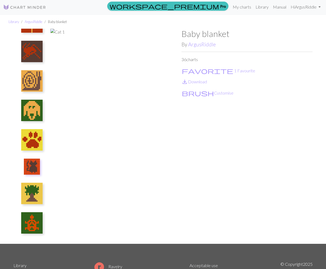
click at [36, 191] on img at bounding box center [31, 193] width 21 height 21
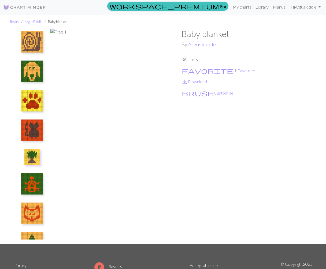
scroll to position [477, 0]
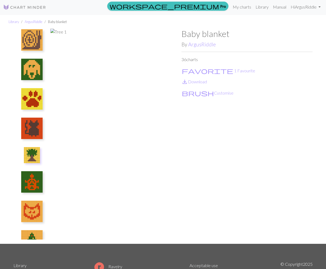
click at [36, 191] on img at bounding box center [31, 181] width 21 height 21
click at [32, 205] on img at bounding box center [31, 211] width 21 height 21
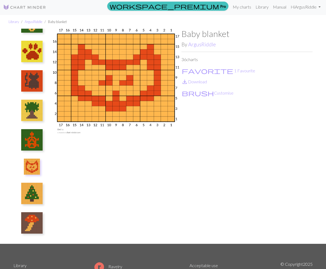
scroll to position [526, 0]
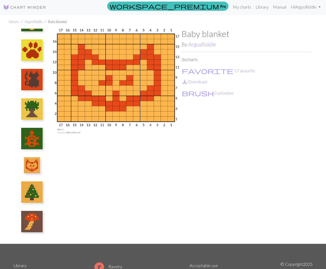
click at [37, 192] on img at bounding box center [31, 191] width 21 height 21
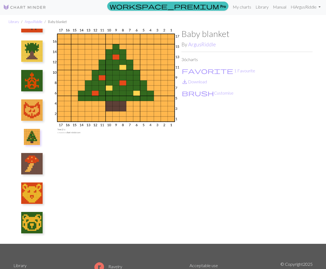
scroll to position [585, 0]
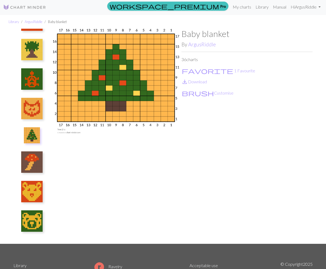
click at [35, 170] on img at bounding box center [31, 161] width 21 height 21
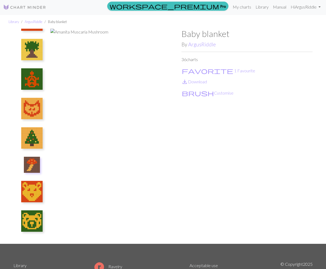
click at [32, 188] on img at bounding box center [31, 191] width 21 height 21
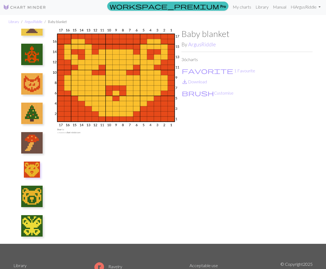
scroll to position [614, 0]
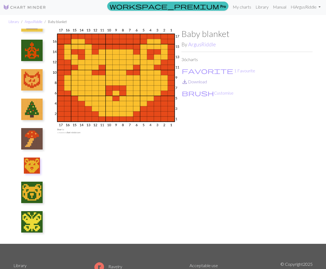
click at [204, 82] on link "save_alt Download" at bounding box center [193, 81] width 25 height 5
click at [35, 195] on img at bounding box center [31, 192] width 21 height 21
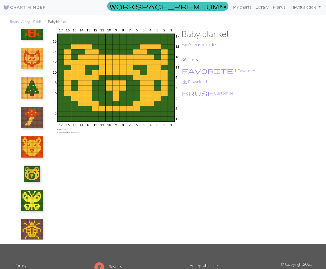
scroll to position [637, 0]
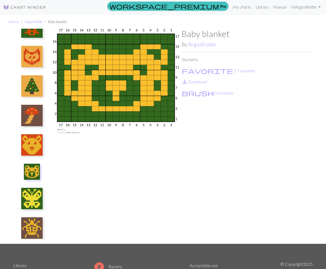
click at [31, 197] on img at bounding box center [31, 198] width 21 height 21
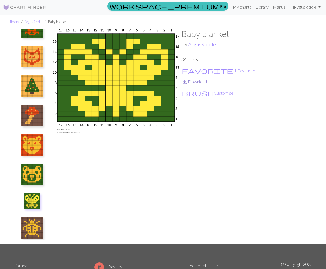
click at [197, 81] on link "save_alt Download" at bounding box center [193, 81] width 25 height 5
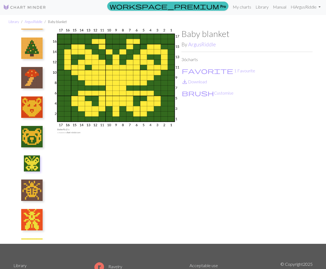
scroll to position [675, 0]
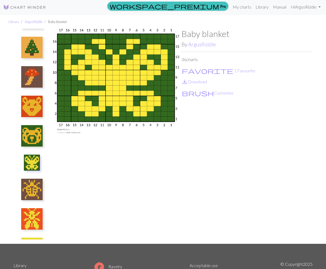
click at [36, 186] on img at bounding box center [31, 189] width 21 height 21
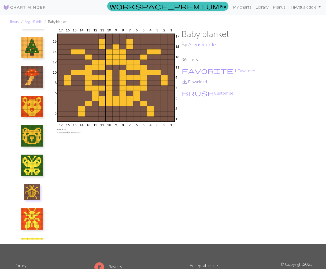
click at [196, 81] on link "save_alt Download" at bounding box center [193, 81] width 25 height 5
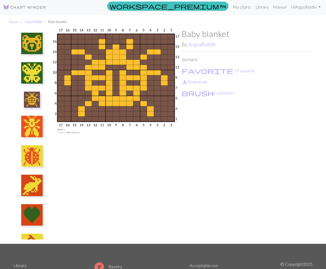
scroll to position [848, 0]
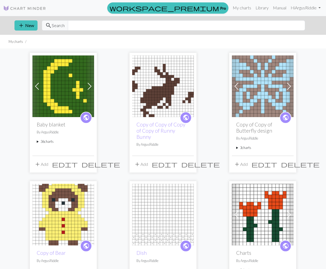
click at [40, 143] on summary "36 charts" at bounding box center [63, 141] width 53 height 5
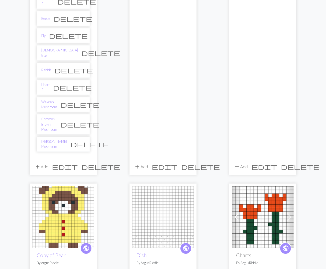
scroll to position [629, 0]
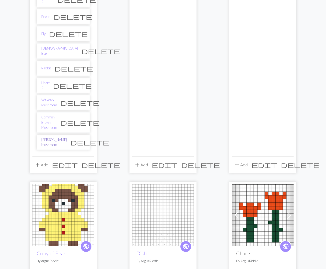
click at [54, 137] on link "[PERSON_NAME] Mushroom" at bounding box center [54, 142] width 26 height 10
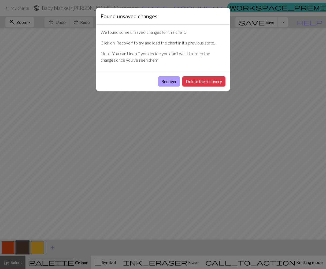
click at [175, 85] on button "Recover" at bounding box center [169, 81] width 22 height 10
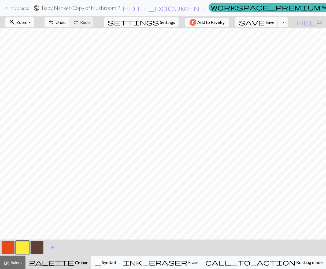
click at [97, 25] on div "undo Undo Undo redo Redo Redo" at bounding box center [68, 22] width 57 height 12
click at [66, 20] on span "Undo" at bounding box center [60, 22] width 10 height 5
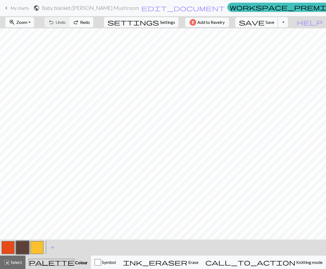
click at [274, 22] on span "Save" at bounding box center [269, 22] width 9 height 5
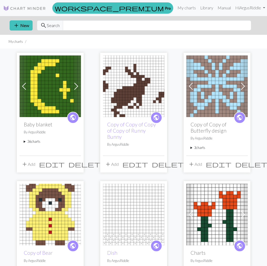
click at [35, 139] on summary "36 charts" at bounding box center [50, 141] width 53 height 5
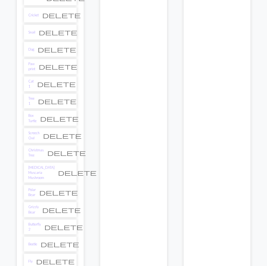
scroll to position [402, 0]
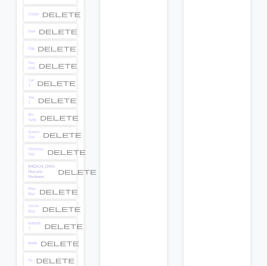
click at [39, 164] on link "[MEDICAL_DATA] Muscaria Mushroom" at bounding box center [41, 172] width 26 height 16
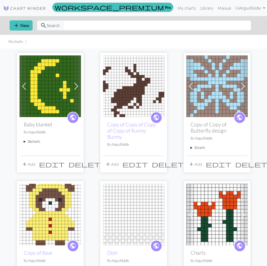
drag, startPoint x: 73, startPoint y: 117, endPoint x: 64, endPoint y: 110, distance: 11.2
click at [73, 117] on span "public" at bounding box center [73, 117] width 7 height 8
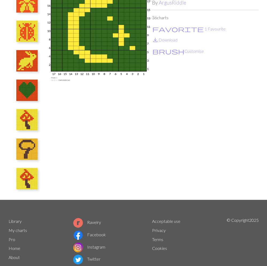
scroll to position [60, 0]
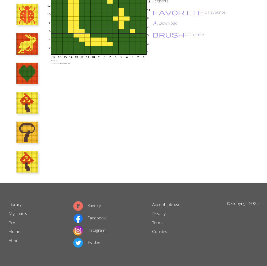
click at [36, 129] on img at bounding box center [26, 132] width 21 height 21
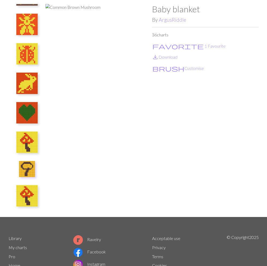
scroll to position [17, 0]
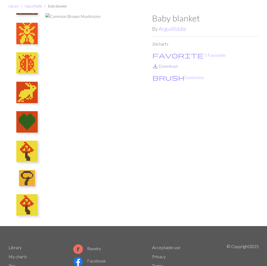
click at [164, 66] on link "save_alt Download" at bounding box center [164, 65] width 25 height 5
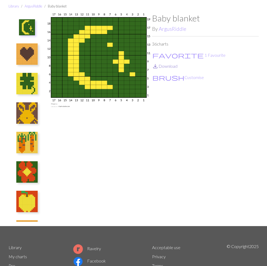
scroll to position [19, 0]
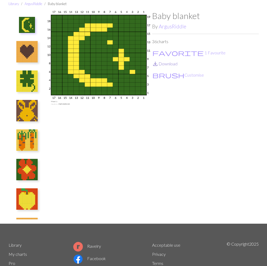
click at [165, 66] on link "save_alt Download" at bounding box center [164, 63] width 25 height 5
click at [25, 56] on img at bounding box center [26, 51] width 21 height 21
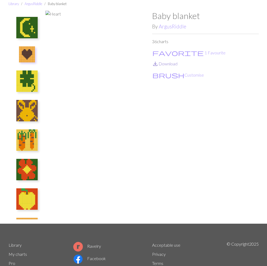
click at [170, 64] on link "save_alt Download" at bounding box center [164, 63] width 25 height 5
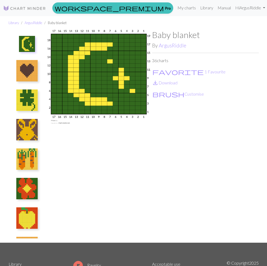
scroll to position [19, 0]
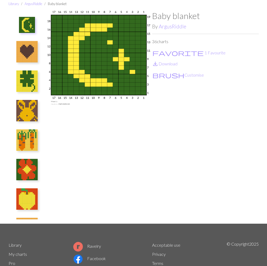
click at [23, 75] on img at bounding box center [26, 80] width 21 height 21
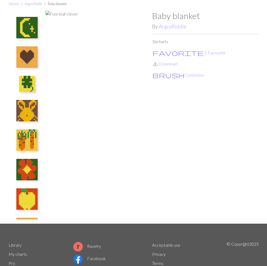
click at [32, 113] on img at bounding box center [26, 110] width 21 height 21
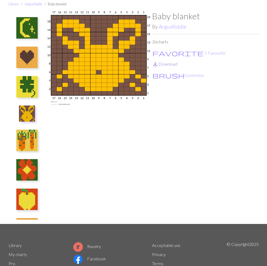
click at [156, 66] on span "save_alt" at bounding box center [155, 63] width 6 height 7
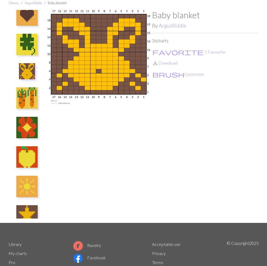
scroll to position [41, 0]
click at [31, 100] on img at bounding box center [26, 97] width 21 height 21
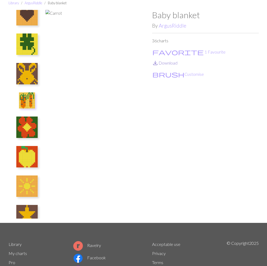
click at [172, 65] on link "save_alt Download" at bounding box center [164, 62] width 25 height 5
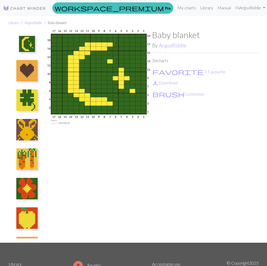
scroll to position [20, 0]
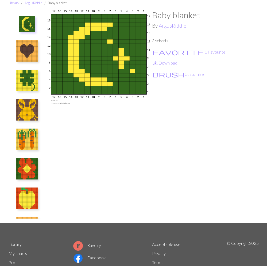
click at [18, 136] on img at bounding box center [26, 139] width 21 height 21
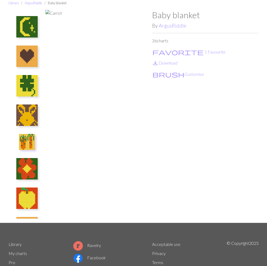
click at [23, 143] on img at bounding box center [27, 142] width 16 height 16
click at [27, 168] on img at bounding box center [26, 168] width 21 height 21
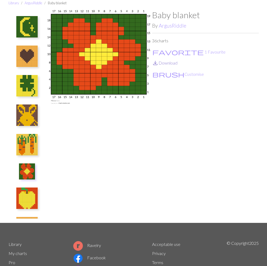
click at [171, 64] on link "save_alt Download" at bounding box center [164, 62] width 25 height 5
click at [213, 58] on div "Baby blanket By ArgusRiddle 36 charts favorite 1 Favourite save_alt Download br…" at bounding box center [205, 116] width 107 height 213
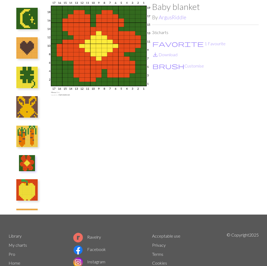
scroll to position [0, 0]
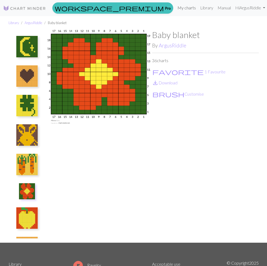
click at [176, 11] on link "My charts" at bounding box center [187, 7] width 23 height 11
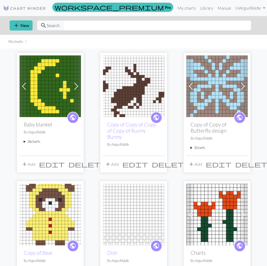
click at [34, 142] on summary "36 charts" at bounding box center [50, 141] width 53 height 5
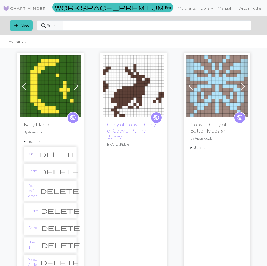
click at [32, 155] on link "Moon" at bounding box center [32, 153] width 8 height 5
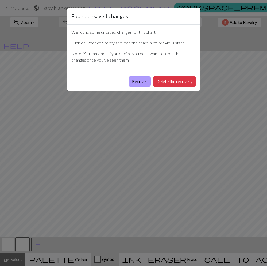
click at [142, 84] on button "Recover" at bounding box center [140, 81] width 22 height 10
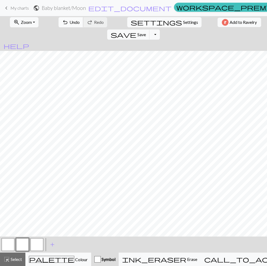
click at [70, 23] on span "Undo" at bounding box center [75, 22] width 10 height 5
click at [86, 21] on button "redo Redo Redo" at bounding box center [95, 22] width 24 height 10
click at [78, 257] on div "palette Colour Colour" at bounding box center [58, 259] width 59 height 7
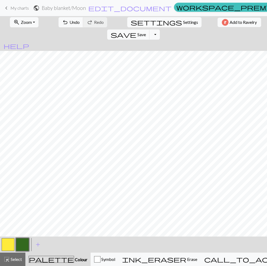
click at [19, 236] on div "< >" at bounding box center [15, 244] width 29 height 16
click at [17, 241] on button "button" at bounding box center [22, 244] width 13 height 13
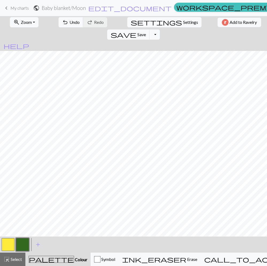
click at [146, 32] on span "Save" at bounding box center [142, 34] width 9 height 5
click at [183, 9] on div "Chart saved" at bounding box center [133, 10] width 267 height 21
click at [185, 7] on div "Chart saved" at bounding box center [133, 10] width 267 height 21
click at [185, 8] on div "Chart saved" at bounding box center [133, 10] width 267 height 21
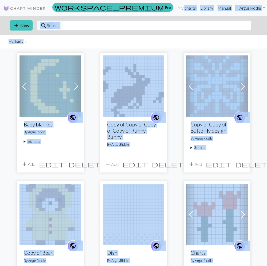
click at [33, 140] on summary "36 charts" at bounding box center [50, 141] width 53 height 5
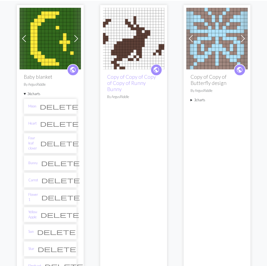
scroll to position [48, 0]
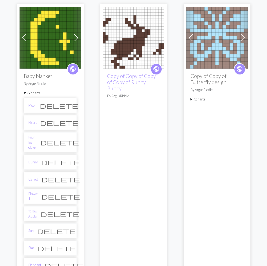
click at [33, 140] on link "Four leaf clover" at bounding box center [32, 143] width 9 height 16
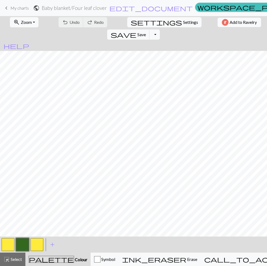
click at [25, 240] on button "button" at bounding box center [22, 244] width 13 height 13
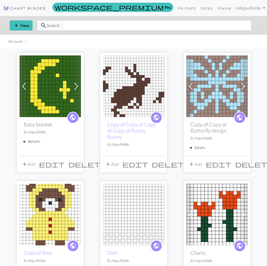
click at [39, 143] on summary "36 charts" at bounding box center [50, 141] width 53 height 5
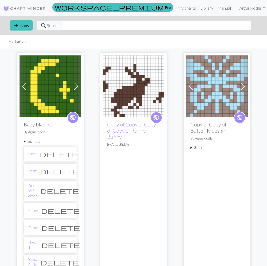
click at [37, 190] on link "Four leaf clover" at bounding box center [32, 191] width 9 height 16
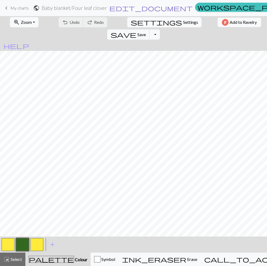
click at [129, 10] on span "edit_document" at bounding box center [151, 7] width 84 height 7
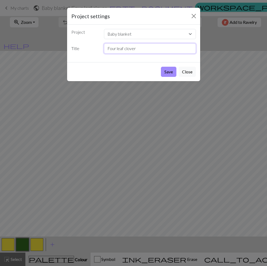
drag, startPoint x: 119, startPoint y: 47, endPoint x: 127, endPoint y: 54, distance: 10.6
click at [119, 48] on input "Four leaf clover" at bounding box center [150, 48] width 92 height 10
type input "Four Leaf Clover"
click at [174, 69] on button "Save" at bounding box center [169, 72] width 16 height 10
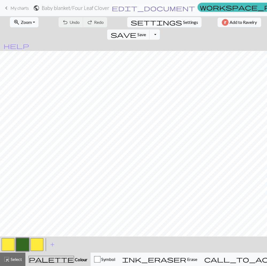
click at [130, 8] on span "edit_document" at bounding box center [154, 7] width 84 height 7
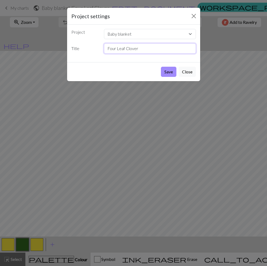
click at [117, 50] on input "Four Leaf Clover" at bounding box center [150, 48] width 92 height 10
type input "Four-Leaf Clover"
click at [169, 73] on button "Save" at bounding box center [169, 72] width 16 height 10
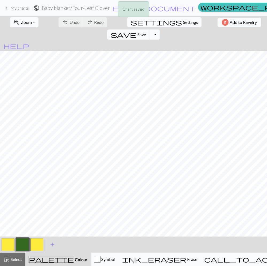
click at [183, 9] on div "Chart saved" at bounding box center [133, 10] width 267 height 21
click at [183, 7] on div "Chart saved" at bounding box center [133, 10] width 267 height 21
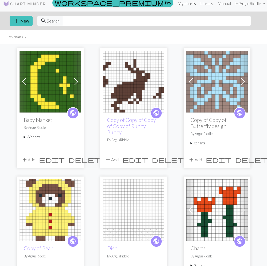
scroll to position [7, 0]
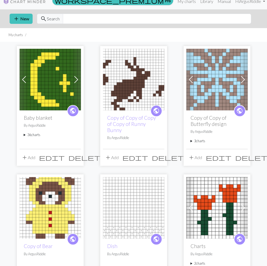
click at [38, 135] on summary "36 charts" at bounding box center [50, 134] width 53 height 5
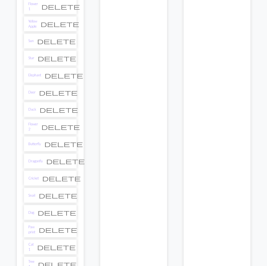
scroll to position [238, 0]
click at [30, 55] on link "Star" at bounding box center [31, 57] width 6 height 5
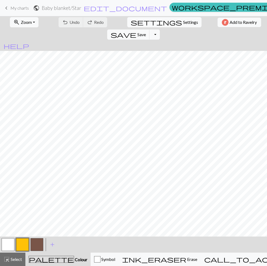
click at [18, 247] on button "button" at bounding box center [22, 244] width 13 height 13
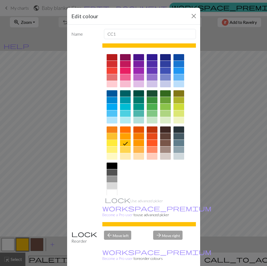
click at [112, 136] on div at bounding box center [112, 136] width 11 height 6
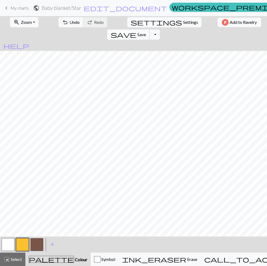
click at [146, 32] on span "Save" at bounding box center [142, 34] width 9 height 5
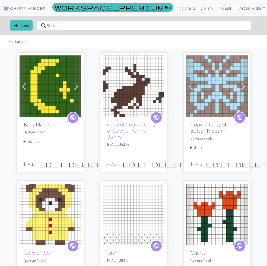
click at [36, 141] on summary "36 charts" at bounding box center [50, 141] width 53 height 5
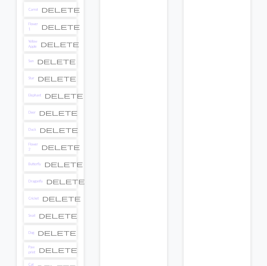
scroll to position [219, 0]
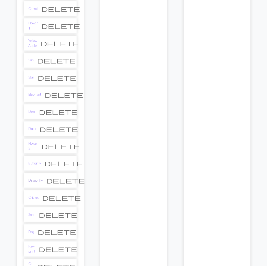
click at [37, 178] on link "Dragonfly" at bounding box center [35, 180] width 14 height 5
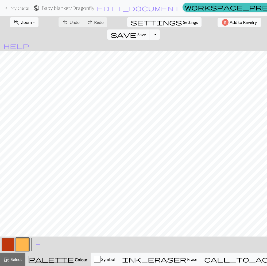
click at [24, 243] on button "button" at bounding box center [22, 244] width 13 height 13
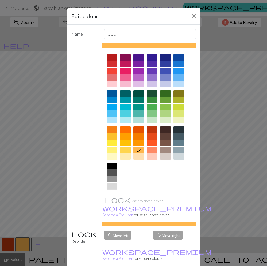
click at [112, 138] on div at bounding box center [112, 136] width 11 height 6
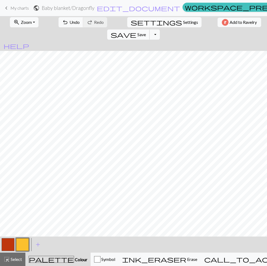
click at [137, 31] on span "save" at bounding box center [124, 34] width 26 height 7
click at [146, 32] on span "Save" at bounding box center [142, 34] width 9 height 5
click at [184, 8] on div "Chart saved" at bounding box center [133, 10] width 267 height 21
click at [160, 29] on button "Toggle Dropdown" at bounding box center [155, 34] width 10 height 10
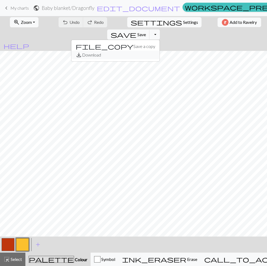
click at [160, 51] on button "save_alt Download" at bounding box center [115, 55] width 88 height 9
click at [160, 29] on button "Toggle Dropdown" at bounding box center [155, 34] width 10 height 10
click at [29, 42] on span "help" at bounding box center [16, 45] width 26 height 7
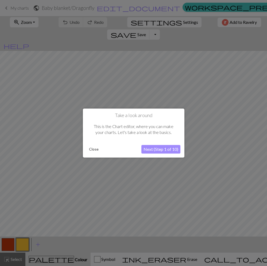
click at [94, 149] on button "Close" at bounding box center [94, 149] width 14 height 8
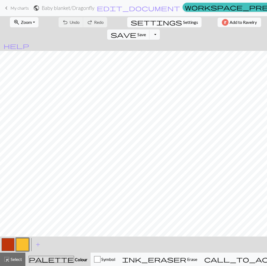
click at [183, 22] on span "Settings" at bounding box center [190, 22] width 15 height 6
select select "aran"
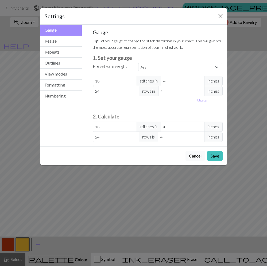
click at [191, 153] on button "Cancel" at bounding box center [196, 156] width 20 height 10
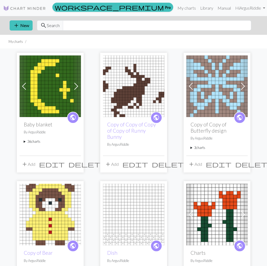
click at [30, 142] on summary "36 charts" at bounding box center [50, 141] width 53 height 5
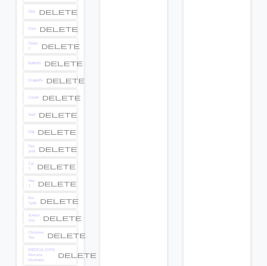
scroll to position [319, 0]
click at [40, 212] on link "Screech Owl" at bounding box center [33, 217] width 11 height 10
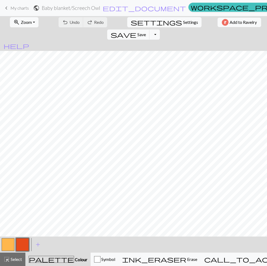
click at [12, 246] on button "button" at bounding box center [8, 244] width 13 height 13
click at [9, 246] on button "button" at bounding box center [8, 244] width 13 height 13
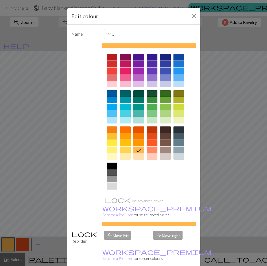
drag, startPoint x: 115, startPoint y: 135, endPoint x: 126, endPoint y: 156, distance: 23.7
click at [115, 135] on div at bounding box center [112, 136] width 11 height 6
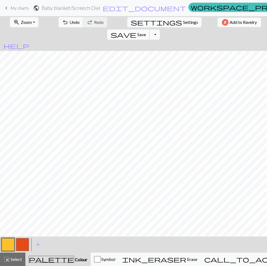
click at [146, 32] on span "Save" at bounding box center [142, 34] width 9 height 5
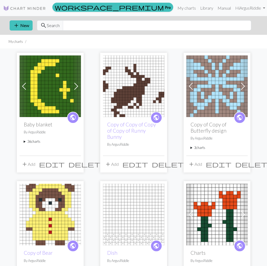
click at [25, 141] on summary "36 charts" at bounding box center [50, 141] width 53 height 5
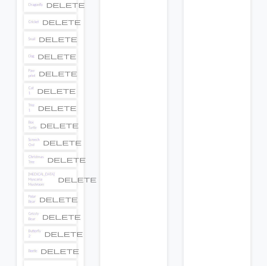
scroll to position [395, 0]
click at [43, 154] on link "Christmas Tree" at bounding box center [36, 159] width 16 height 10
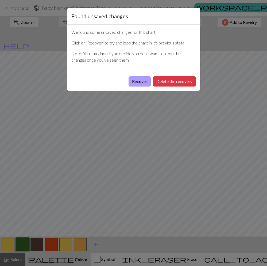
click at [141, 84] on button "Recover" at bounding box center [140, 81] width 22 height 10
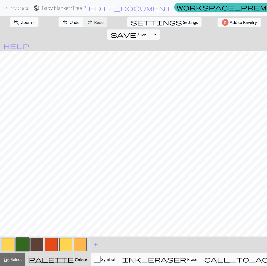
click at [70, 24] on span "Undo" at bounding box center [75, 22] width 10 height 5
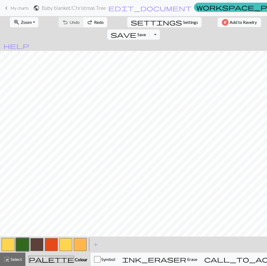
click at [87, 22] on span "redo" at bounding box center [90, 21] width 6 height 7
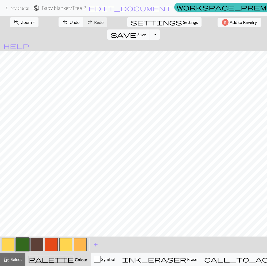
click at [73, 22] on button "undo Undo Undo" at bounding box center [71, 22] width 25 height 10
click at [75, 241] on button "button" at bounding box center [80, 244] width 13 height 13
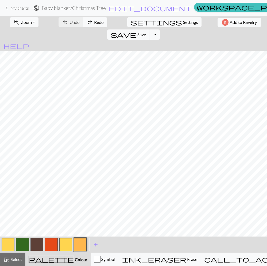
click at [79, 246] on button "button" at bounding box center [80, 244] width 13 height 13
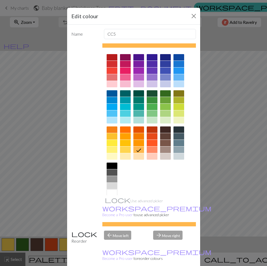
click at [115, 137] on div at bounding box center [112, 136] width 11 height 6
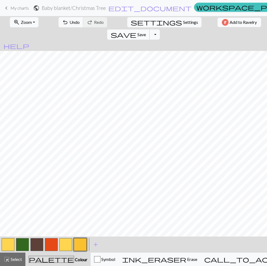
click at [146, 32] on span "Save" at bounding box center [142, 34] width 9 height 5
click at [184, 8] on div "Chart saved" at bounding box center [133, 10] width 267 height 21
click at [183, 9] on div "Chart saved" at bounding box center [133, 10] width 267 height 21
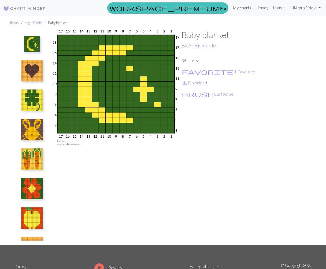
click at [244, 9] on link "My charts" at bounding box center [241, 7] width 23 height 11
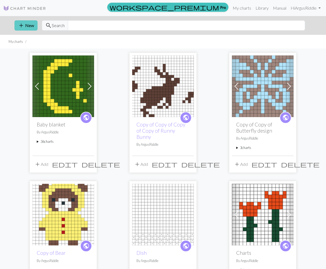
click at [27, 28] on button "add New" at bounding box center [25, 25] width 23 height 10
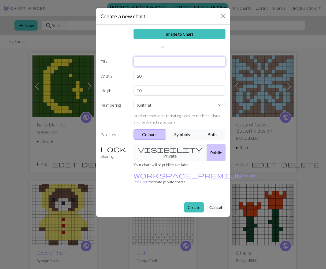
click at [159, 62] on input "text" at bounding box center [179, 61] width 92 height 10
type input "Sample Squares Blanket"
drag, startPoint x: 150, startPoint y: 75, endPoint x: 126, endPoint y: 75, distance: 23.8
click at [126, 75] on div "Width 20" at bounding box center [162, 76] width 131 height 10
type input "60"
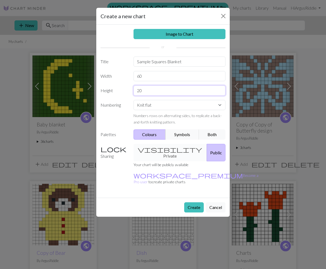
drag, startPoint x: 157, startPoint y: 91, endPoint x: 123, endPoint y: 90, distance: 33.5
click at [123, 90] on div "Height 20" at bounding box center [162, 90] width 131 height 10
type input "60"
click at [195, 202] on button "Create" at bounding box center [194, 207] width 20 height 10
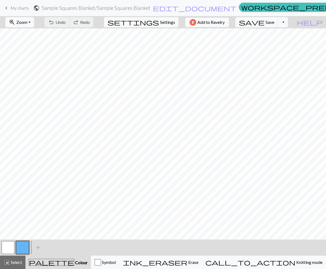
scroll to position [0, 0]
click at [119, 258] on button "Symbol" at bounding box center [105, 261] width 29 height 13
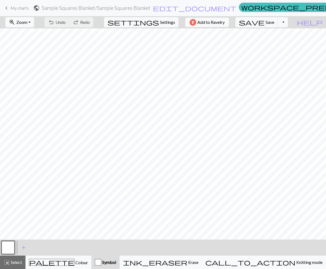
click at [11, 246] on button "button" at bounding box center [8, 247] width 13 height 13
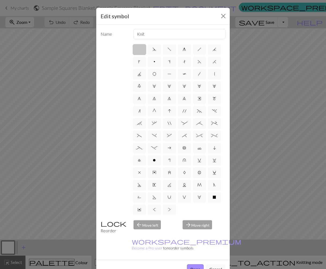
click at [137, 50] on label at bounding box center [139, 49] width 13 height 11
click at [139, 50] on input "radio" at bounding box center [140, 47] width 3 height 3
click at [195, 264] on button "Done" at bounding box center [195, 269] width 17 height 10
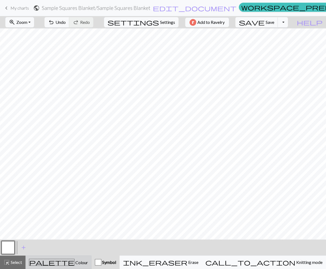
drag, startPoint x: 67, startPoint y: 264, endPoint x: 37, endPoint y: 258, distance: 29.9
click at [74, 264] on span "Colour" at bounding box center [80, 262] width 13 height 5
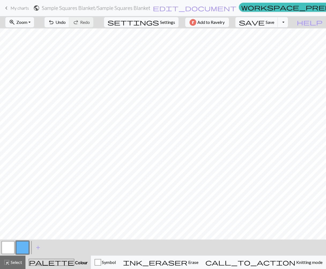
click at [25, 247] on button "button" at bounding box center [22, 247] width 13 height 13
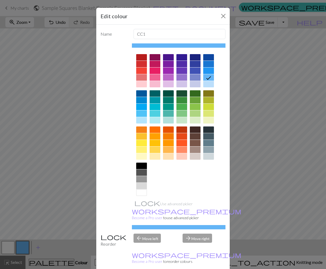
click at [207, 56] on div at bounding box center [208, 57] width 11 height 6
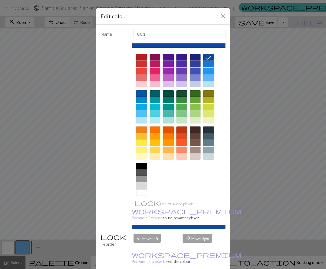
scroll to position [0, 0]
click at [141, 100] on div at bounding box center [141, 100] width 11 height 6
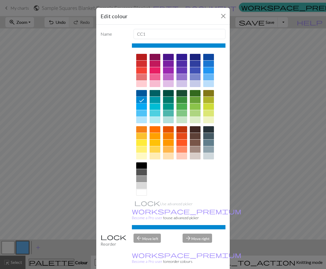
click at [142, 95] on div at bounding box center [141, 93] width 11 height 6
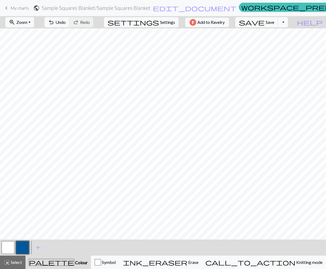
scroll to position [0, 0]
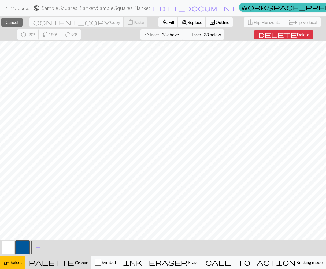
click at [162, 22] on span "format_color_fill" at bounding box center [165, 21] width 6 height 7
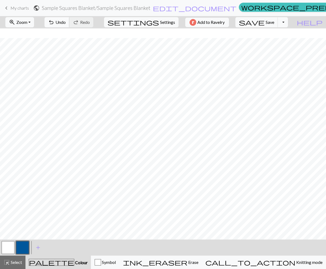
scroll to position [134, 0]
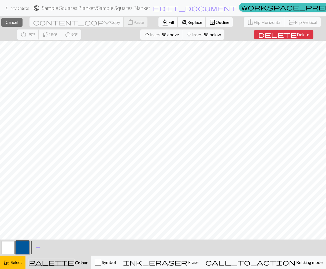
click at [168, 22] on span "Fill" at bounding box center [171, 22] width 6 height 5
click at [162, 20] on span "format_color_fill" at bounding box center [165, 21] width 6 height 7
click at [162, 21] on span "format_color_fill" at bounding box center [165, 21] width 6 height 7
click at [168, 24] on span "Fill" at bounding box center [171, 22] width 6 height 5
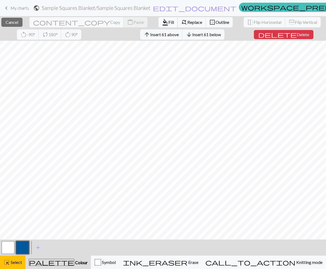
click at [168, 24] on span "Fill" at bounding box center [171, 22] width 6 height 5
drag, startPoint x: 95, startPoint y: 25, endPoint x: 96, endPoint y: 34, distance: 8.7
click at [158, 26] on button "format_color_fill Fill" at bounding box center [167, 22] width 19 height 10
click at [11, 22] on span "Cancel" at bounding box center [12, 22] width 13 height 5
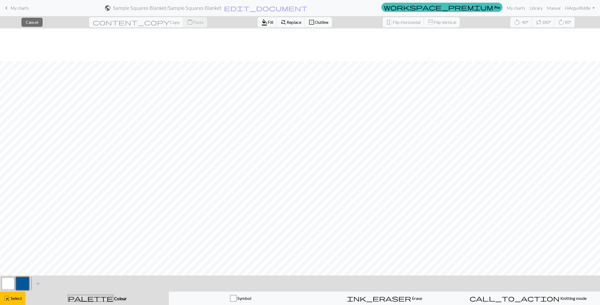
scroll to position [99, 0]
click at [38, 24] on span "Cancel" at bounding box center [32, 22] width 13 height 5
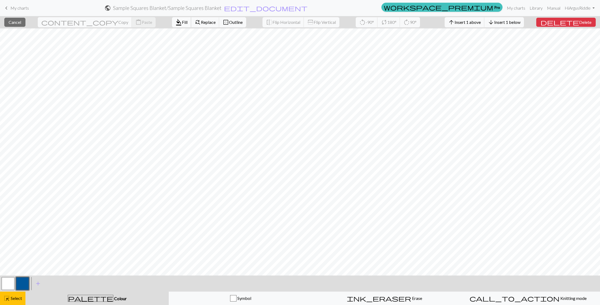
click at [182, 23] on span "Fill" at bounding box center [185, 22] width 6 height 5
click at [182, 21] on span "Fill" at bounding box center [185, 22] width 6 height 5
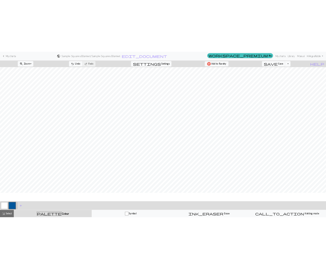
scroll to position [0, 0]
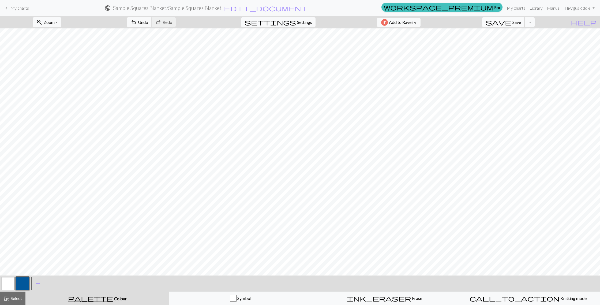
click at [325, 22] on span "save" at bounding box center [498, 21] width 26 height 7
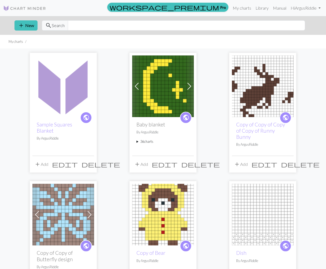
click at [45, 159] on button "add Add" at bounding box center [41, 164] width 18 height 10
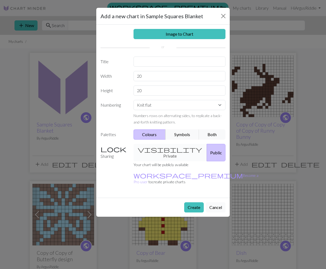
click at [214, 202] on button "Cancel" at bounding box center [216, 207] width 20 height 10
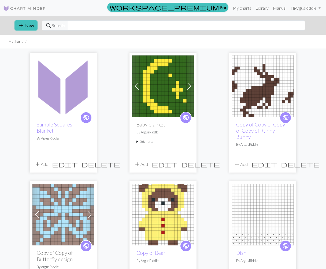
click at [76, 160] on span "edit" at bounding box center [65, 163] width 26 height 7
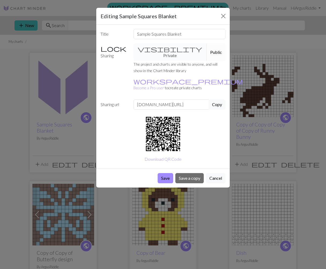
drag, startPoint x: 219, startPoint y: 164, endPoint x: 213, endPoint y: 164, distance: 6.2
click at [218, 173] on button "Cancel" at bounding box center [216, 178] width 20 height 10
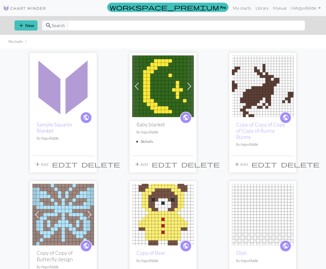
click at [45, 159] on button "add Add" at bounding box center [41, 164] width 18 height 10
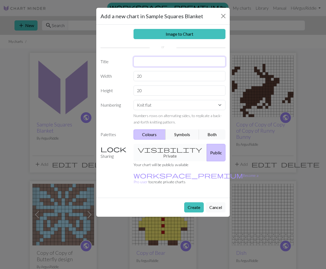
click at [155, 63] on input "text" at bounding box center [179, 61] width 92 height 10
type input "Seed Stitch Square"
drag, startPoint x: 146, startPoint y: 75, endPoint x: 121, endPoint y: 75, distance: 25.4
click at [121, 75] on div "Width 20" at bounding box center [162, 76] width 131 height 10
type input "60"
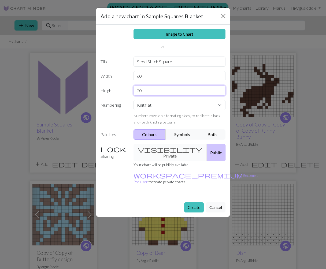
drag, startPoint x: 124, startPoint y: 89, endPoint x: 121, endPoint y: 89, distance: 3.5
click at [121, 89] on div "Height 20" at bounding box center [162, 90] width 131 height 10
type input "60"
click at [188, 202] on button "Create" at bounding box center [194, 207] width 20 height 10
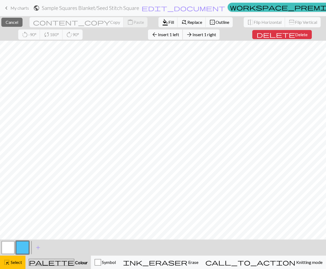
click at [158, 33] on span "Insert 1 left" at bounding box center [168, 34] width 21 height 5
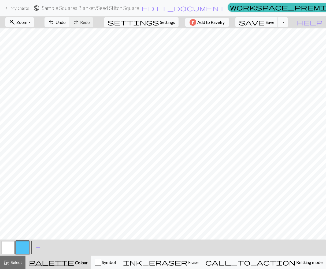
scroll to position [134, 1]
click at [116, 262] on span "Symbol" at bounding box center [108, 261] width 15 height 5
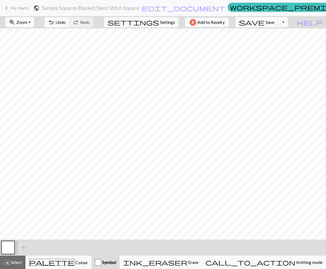
click at [9, 247] on button "button" at bounding box center [8, 247] width 13 height 13
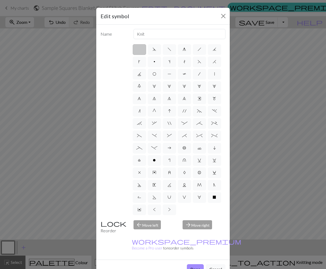
drag, startPoint x: 35, startPoint y: 248, endPoint x: 39, endPoint y: 248, distance: 4.3
click at [35, 248] on div "Edit symbol Name Knit d f g h j k p s t F H J O P T / | 0 1 2 3 4 5 6 7 8 9 e m…" at bounding box center [163, 134] width 326 height 269
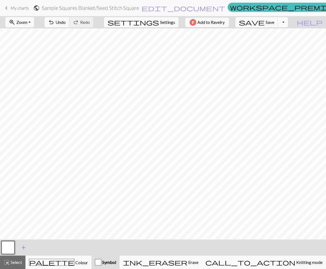
click at [19, 248] on button "add Add a symbol" at bounding box center [23, 247] width 13 height 13
click at [22, 248] on button "button" at bounding box center [22, 247] width 13 height 13
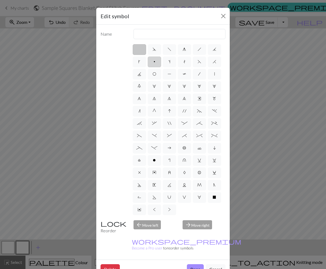
click at [154, 60] on span "p" at bounding box center [154, 61] width 2 height 4
click at [154, 60] on input "p" at bounding box center [154, 59] width 3 height 3
radio input "true"
type input "purl"
click at [194, 265] on div "Delete Done Cancel" at bounding box center [162, 268] width 133 height 19
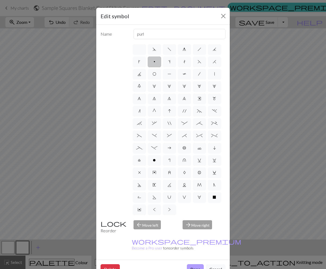
click at [195, 264] on button "Done" at bounding box center [195, 269] width 17 height 10
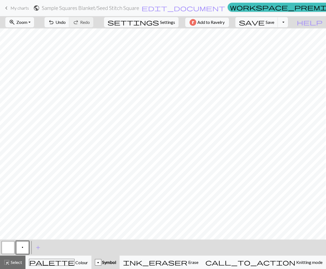
scroll to position [134, 137]
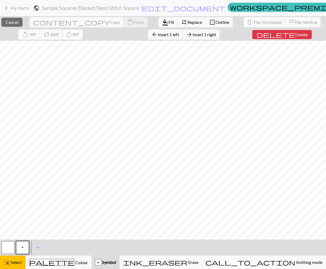
click at [168, 23] on span "Fill" at bounding box center [171, 22] width 6 height 5
click at [168, 22] on span "Fill" at bounding box center [171, 22] width 6 height 5
click at [168, 21] on span "Fill" at bounding box center [171, 22] width 6 height 5
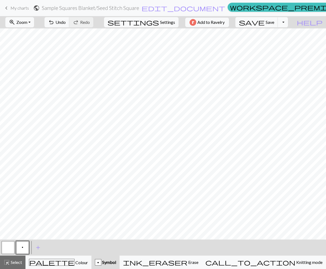
scroll to position [134, 133]
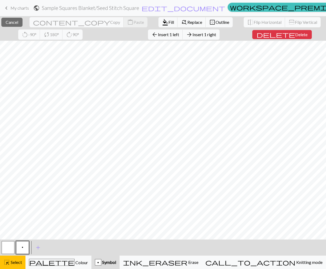
click at [262, 36] on div "close Cancel content_copy Copy content_paste Paste format_color_fill Fill find_…" at bounding box center [163, 142] width 326 height 253
click at [168, 21] on span "Fill" at bounding box center [171, 22] width 6 height 5
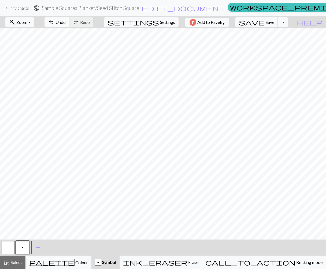
click at [66, 21] on span "Undo" at bounding box center [60, 22] width 10 height 5
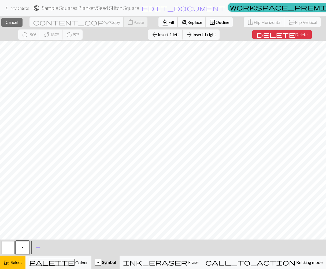
click at [158, 19] on button "format_color_fill Fill" at bounding box center [167, 22] width 19 height 10
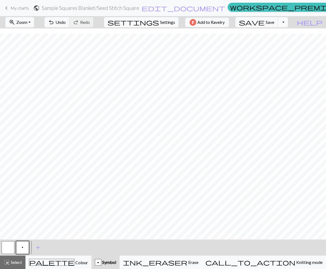
scroll to position [37, 133]
click at [66, 22] on span "Undo" at bounding box center [60, 22] width 10 height 5
click at [203, 36] on div "zoom_in Zoom Zoom Fit all Fit width Fit height 50% 100% 150% 200% undo Undo Und…" at bounding box center [163, 142] width 326 height 253
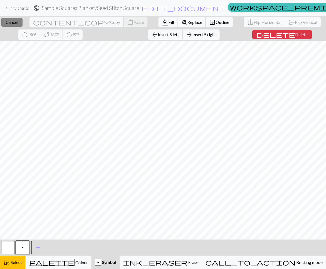
drag, startPoint x: 17, startPoint y: 23, endPoint x: 21, endPoint y: 23, distance: 3.8
click at [21, 23] on button "close Cancel" at bounding box center [11, 22] width 21 height 9
click at [168, 21] on span "Fill" at bounding box center [171, 22] width 6 height 5
click at [168, 24] on span "Fill" at bounding box center [171, 22] width 6 height 5
click at [158, 21] on button "format_color_fill Fill" at bounding box center [167, 22] width 19 height 10
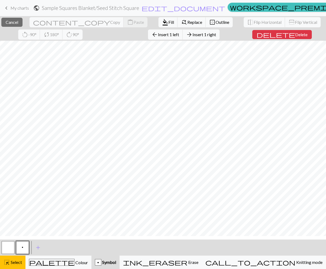
scroll to position [133, 133]
click at [162, 24] on span "format_color_fill" at bounding box center [165, 21] width 6 height 7
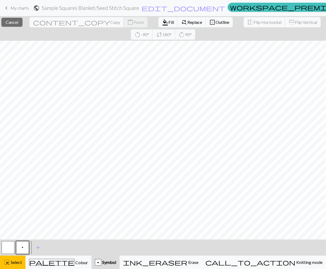
scroll to position [133, 133]
click at [162, 24] on span "format_color_fill" at bounding box center [165, 21] width 6 height 7
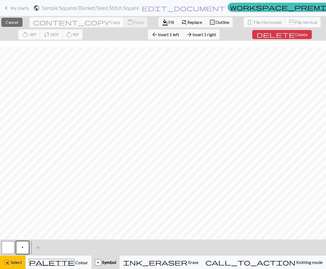
scroll to position [147, 130]
click at [209, 24] on span "border_outer" at bounding box center [212, 21] width 6 height 7
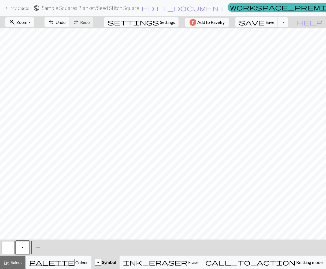
click at [54, 24] on span "undo" at bounding box center [51, 21] width 6 height 7
click at [66, 21] on span "Undo" at bounding box center [60, 22] width 10 height 5
click at [79, 21] on span "redo" at bounding box center [76, 21] width 6 height 7
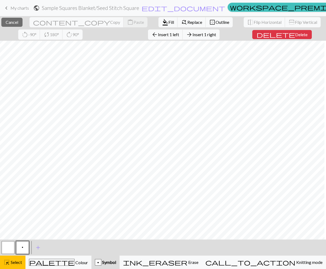
scroll to position [134, 104]
click at [162, 22] on span "format_color_fill" at bounding box center [165, 21] width 6 height 7
click at [168, 20] on span "Fill" at bounding box center [171, 22] width 6 height 5
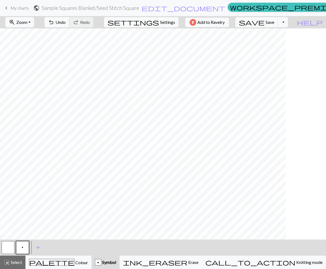
scroll to position [134, 0]
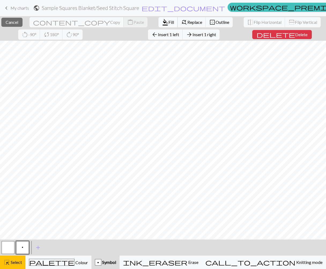
click at [168, 23] on span "Fill" at bounding box center [171, 22] width 6 height 5
click at [168, 21] on span "Fill" at bounding box center [171, 22] width 6 height 5
click at [168, 20] on span "Fill" at bounding box center [171, 22] width 6 height 5
click at [158, 19] on button "format_color_fill Fill" at bounding box center [167, 22] width 19 height 10
click at [168, 20] on span "Fill" at bounding box center [171, 22] width 6 height 5
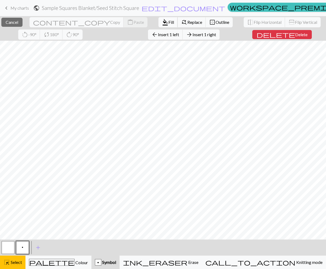
click at [168, 21] on span "Fill" at bounding box center [171, 22] width 6 height 5
click at [168, 20] on span "Fill" at bounding box center [171, 22] width 6 height 5
click at [168, 21] on span "Fill" at bounding box center [171, 22] width 6 height 5
click at [168, 22] on span "Fill" at bounding box center [171, 22] width 6 height 5
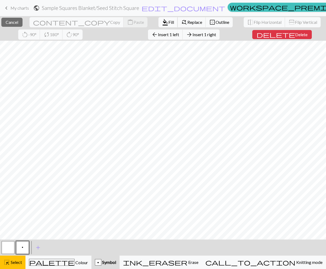
click at [162, 22] on span "format_color_fill" at bounding box center [165, 21] width 6 height 7
click at [168, 22] on span "Fill" at bounding box center [171, 22] width 6 height 5
click at [168, 24] on span "Fill" at bounding box center [171, 22] width 6 height 5
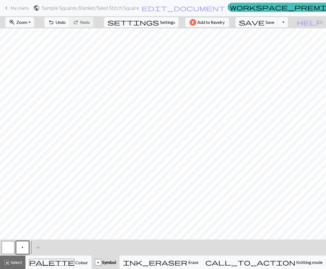
click at [81, 38] on div "zoom_in Zoom Zoom Fit all Fit width Fit height 50% 100% 150% 200% undo Undo Und…" at bounding box center [163, 142] width 326 height 253
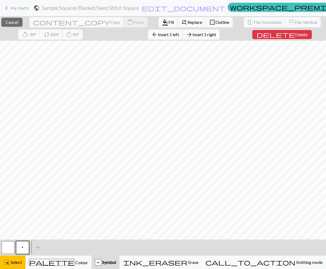
click at [168, 22] on span "Fill" at bounding box center [171, 22] width 6 height 5
click at [162, 23] on span "format_color_fill" at bounding box center [165, 21] width 6 height 7
click at [168, 22] on span "Fill" at bounding box center [171, 22] width 6 height 5
click at [187, 22] on span "Replace" at bounding box center [194, 22] width 15 height 5
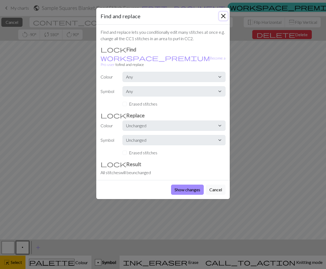
click at [221, 17] on button "Close" at bounding box center [223, 16] width 9 height 9
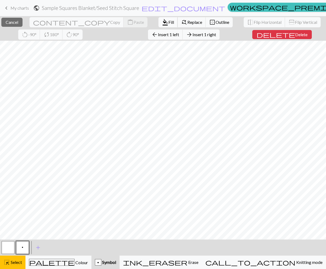
click at [158, 25] on button "format_color_fill Fill" at bounding box center [167, 22] width 19 height 10
click at [168, 22] on span "Fill" at bounding box center [171, 22] width 6 height 5
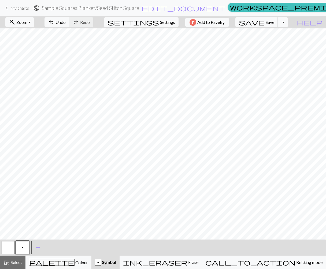
scroll to position [134, 138]
click at [274, 20] on span "Save" at bounding box center [269, 22] width 9 height 5
click at [290, 20] on div "Chart saved" at bounding box center [163, 10] width 326 height 21
click at [288, 21] on button "Toggle Dropdown" at bounding box center [282, 22] width 10 height 10
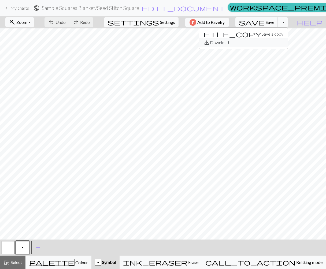
click at [282, 45] on button "save_alt Download" at bounding box center [243, 42] width 88 height 9
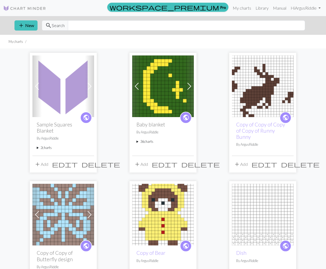
click at [42, 145] on summary "2 charts" at bounding box center [63, 147] width 53 height 5
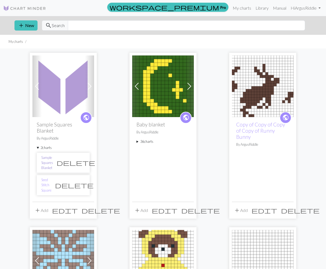
click at [48, 155] on link "Sample Squares Blanket" at bounding box center [47, 163] width 12 height 16
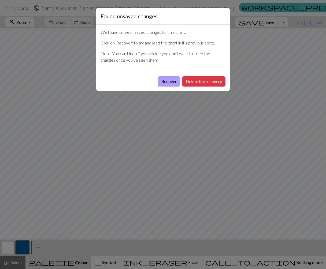
click at [172, 82] on button "Recover" at bounding box center [169, 81] width 22 height 10
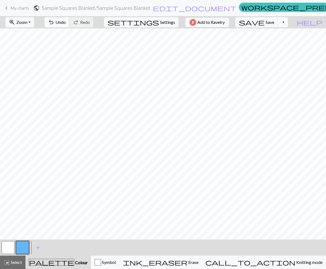
click at [54, 22] on span "undo" at bounding box center [51, 21] width 6 height 7
click at [181, 9] on span "edit_document" at bounding box center [195, 7] width 84 height 7
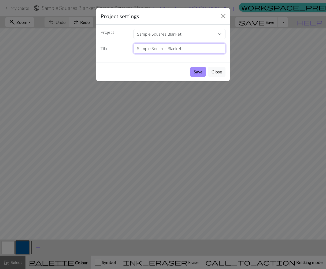
click at [186, 48] on input "Sample Squares Blanket" at bounding box center [179, 48] width 92 height 10
drag, startPoint x: 196, startPoint y: 49, endPoint x: 109, endPoint y: 51, distance: 86.8
click at [109, 51] on div "Title Sample Squares Blanket" at bounding box center [162, 48] width 131 height 10
type input "Garter Stitch Square"
click at [190, 67] on button "Save" at bounding box center [198, 72] width 16 height 10
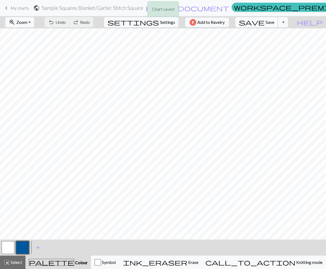
click at [277, 24] on button "save Save Save" at bounding box center [256, 22] width 43 height 10
click at [274, 24] on span "Save" at bounding box center [269, 22] width 9 height 5
click at [241, 7] on div "Chart saved" at bounding box center [163, 10] width 326 height 21
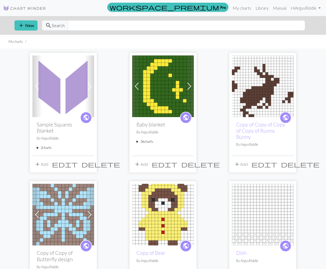
click at [45, 145] on summary "2 charts" at bounding box center [63, 147] width 53 height 5
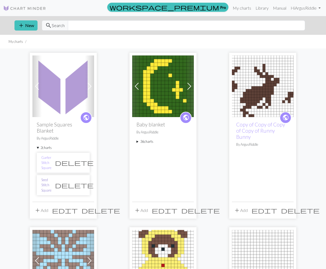
click at [51, 177] on link "Seed Stitch Square" at bounding box center [46, 185] width 10 height 16
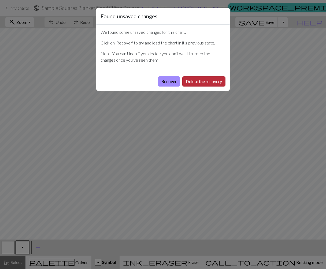
click at [217, 83] on button "Delete the recovery" at bounding box center [203, 81] width 43 height 10
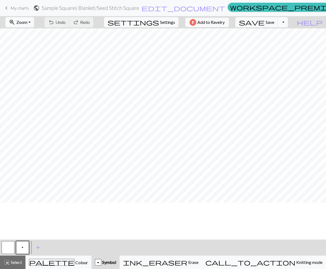
scroll to position [134, 0]
click at [264, 22] on span "save" at bounding box center [252, 21] width 26 height 7
click at [37, 247] on span "add" at bounding box center [38, 247] width 6 height 7
click at [59, 258] on button "palette Colour Colour" at bounding box center [58, 261] width 66 height 13
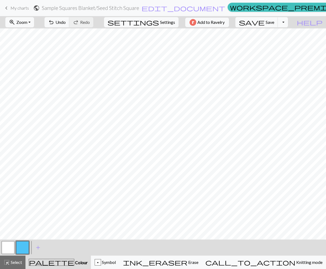
click at [24, 247] on button "button" at bounding box center [22, 247] width 13 height 13
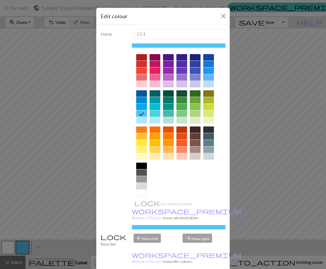
click at [156, 78] on div at bounding box center [154, 77] width 11 height 6
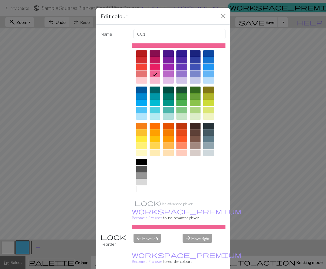
scroll to position [0, 0]
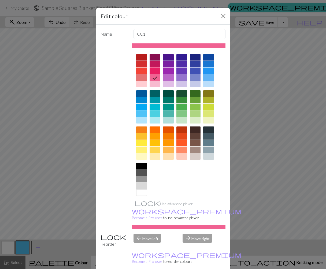
click at [153, 69] on div at bounding box center [154, 70] width 11 height 6
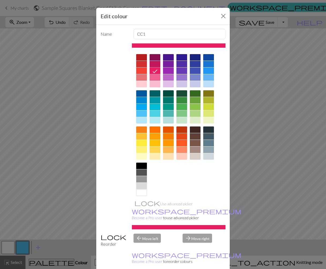
click at [158, 76] on div at bounding box center [154, 77] width 11 height 6
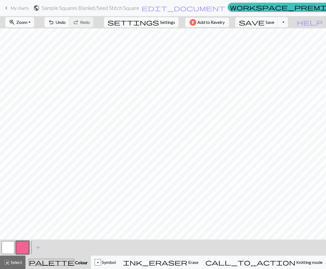
click at [14, 245] on button "button" at bounding box center [8, 247] width 13 height 13
click at [12, 245] on button "button" at bounding box center [8, 247] width 13 height 13
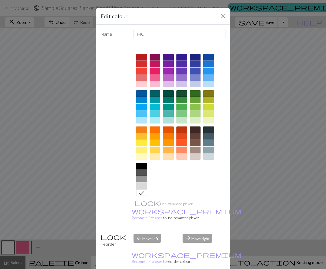
click at [155, 75] on div at bounding box center [154, 77] width 11 height 6
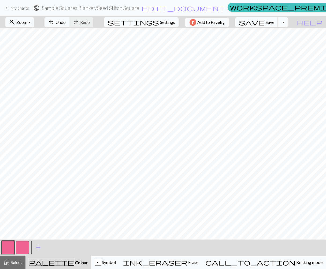
click at [274, 22] on span "Save" at bounding box center [269, 22] width 9 height 5
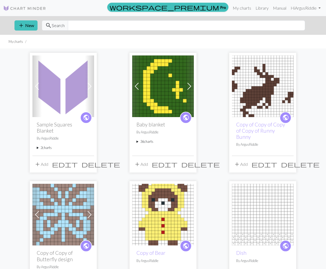
click at [47, 145] on summary "2 charts" at bounding box center [63, 147] width 53 height 5
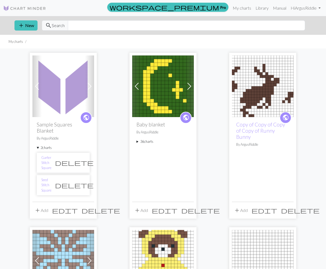
click at [48, 145] on summary "2 charts" at bounding box center [63, 147] width 53 height 5
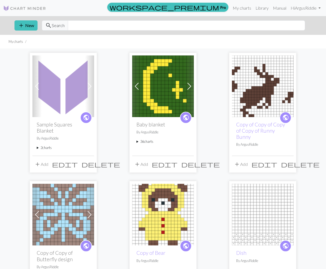
click at [186, 118] on span "public" at bounding box center [185, 117] width 7 height 8
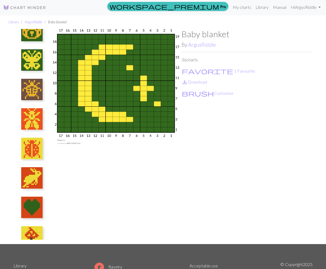
scroll to position [848, 0]
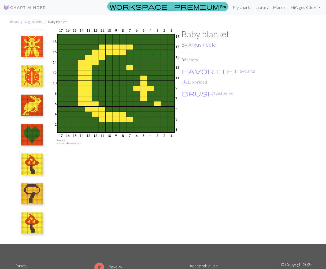
click at [218, 9] on link "workspace_premium Pro" at bounding box center [167, 6] width 121 height 9
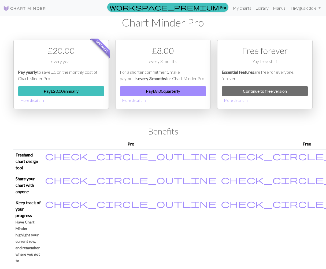
click at [22, 10] on img at bounding box center [24, 8] width 43 height 6
